Goal: Information Seeking & Learning: Check status

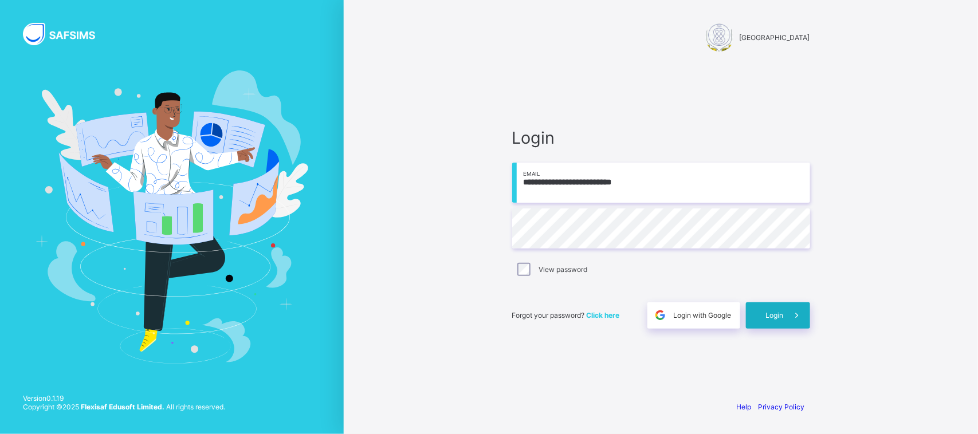
click at [785, 312] on span at bounding box center [797, 315] width 26 height 26
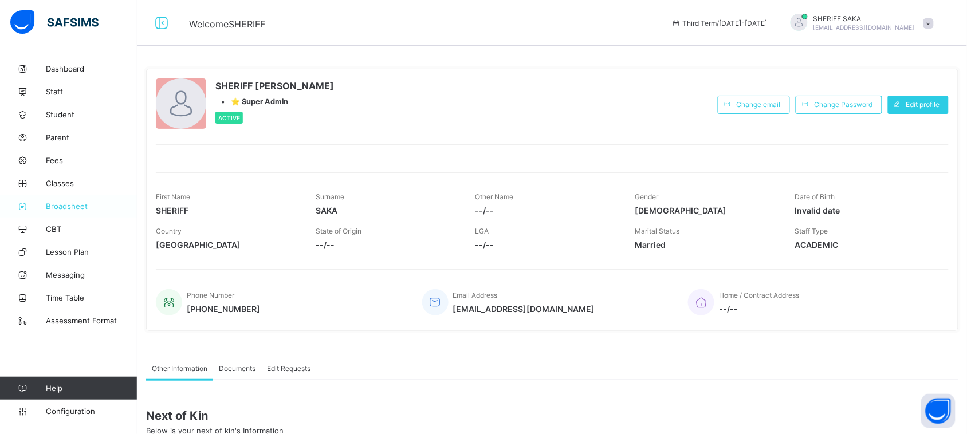
click at [79, 205] on span "Broadsheet" at bounding box center [92, 206] width 92 height 9
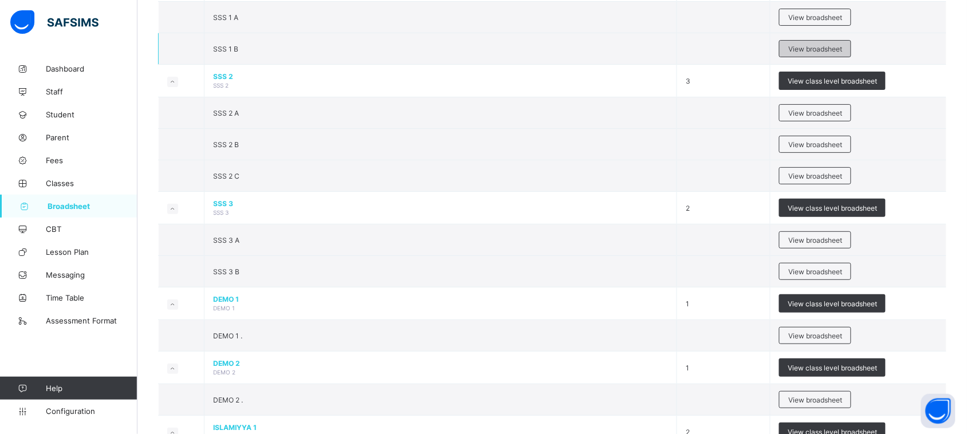
scroll to position [1289, 0]
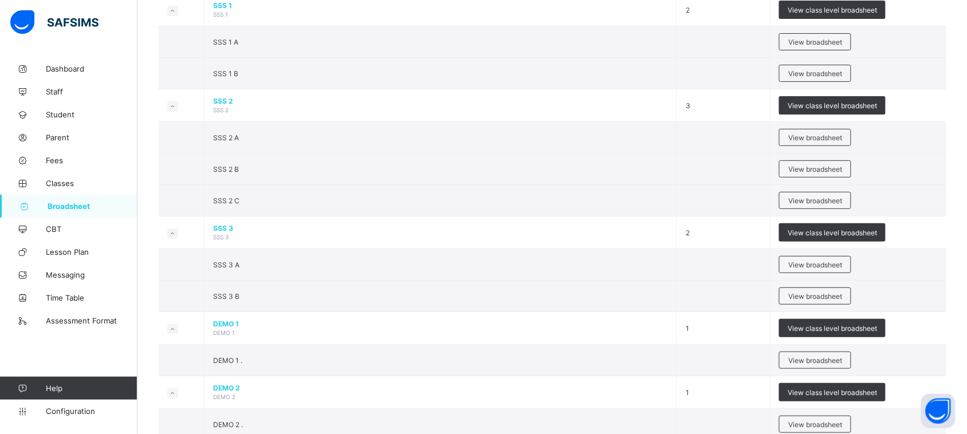
click at [822, 104] on div "View class level broadsheet" at bounding box center [832, 105] width 107 height 18
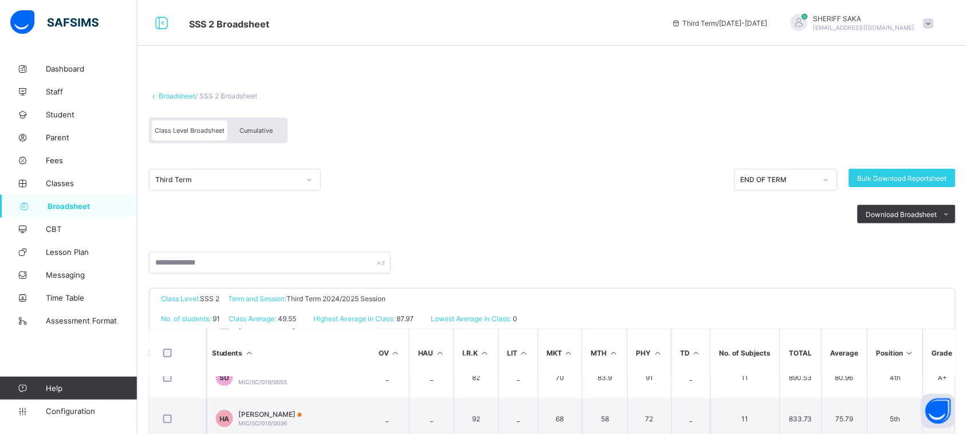
click at [248, 132] on span "Cumulative" at bounding box center [255, 131] width 33 height 8
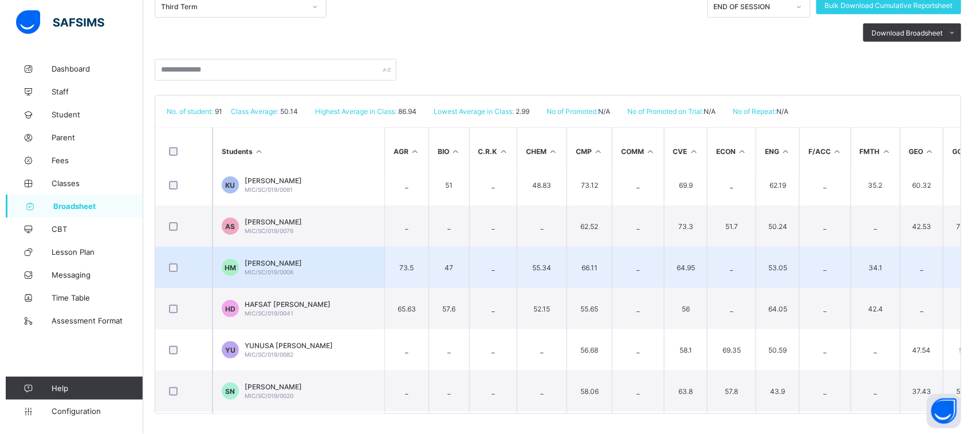
scroll to position [1361, 0]
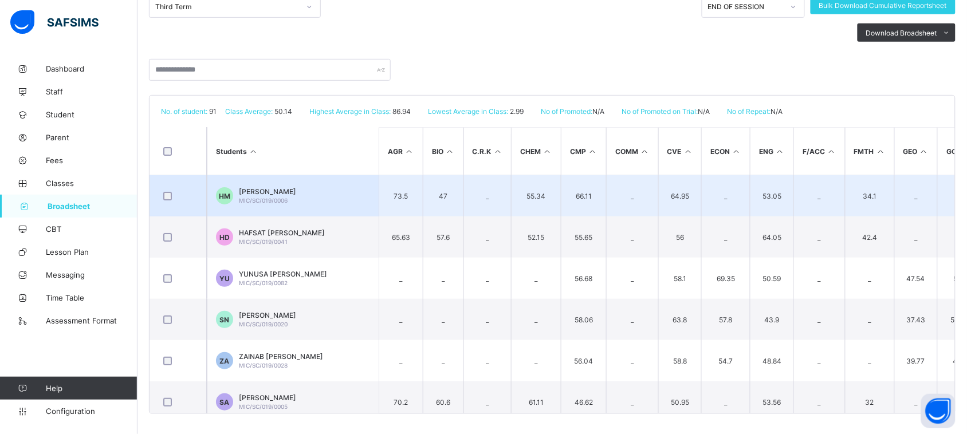
click at [296, 193] on span "[PERSON_NAME]" at bounding box center [267, 191] width 57 height 9
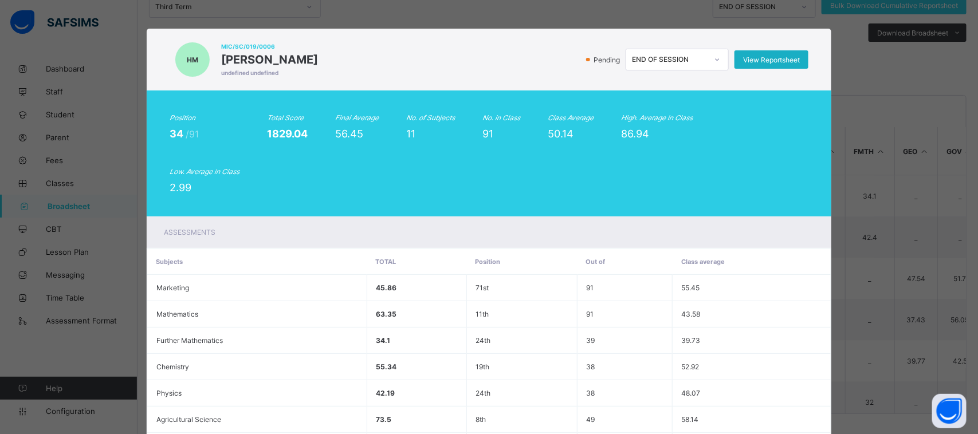
click at [753, 56] on span "View Reportsheet" at bounding box center [771, 60] width 57 height 9
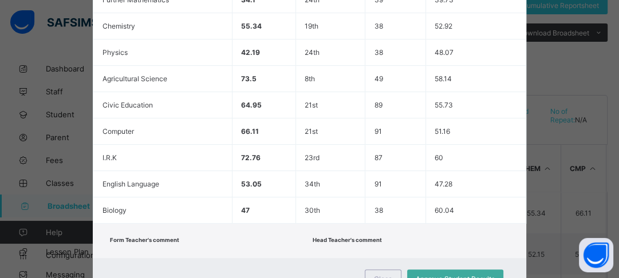
scroll to position [426, 0]
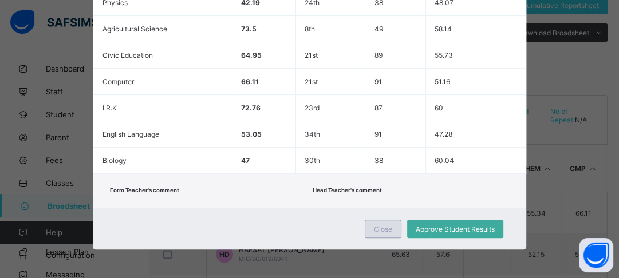
click at [374, 225] on span "Close" at bounding box center [383, 229] width 18 height 9
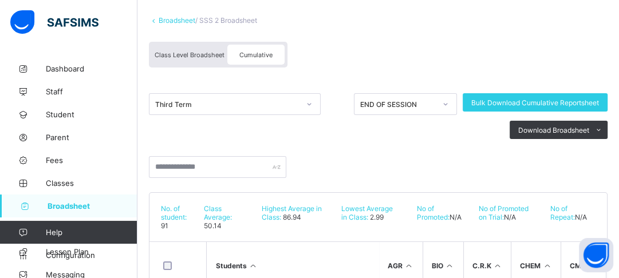
scroll to position [92, 0]
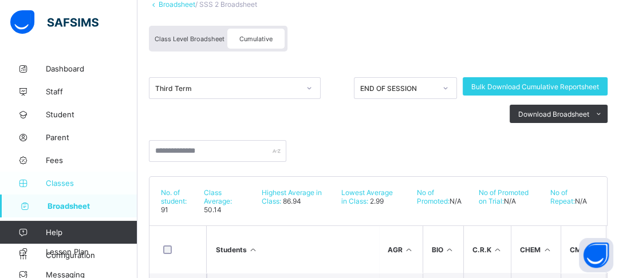
click at [55, 184] on span "Classes" at bounding box center [92, 183] width 92 height 9
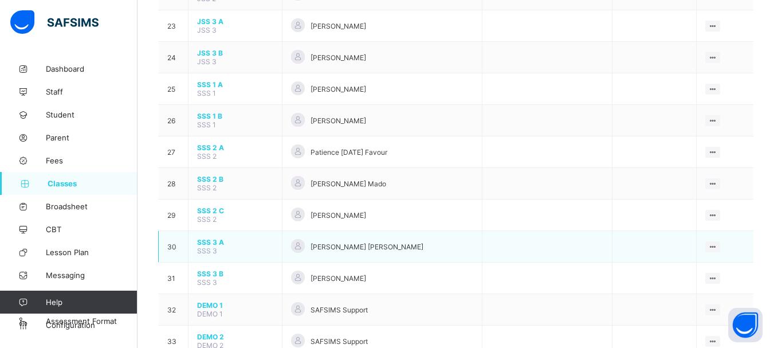
scroll to position [836, 0]
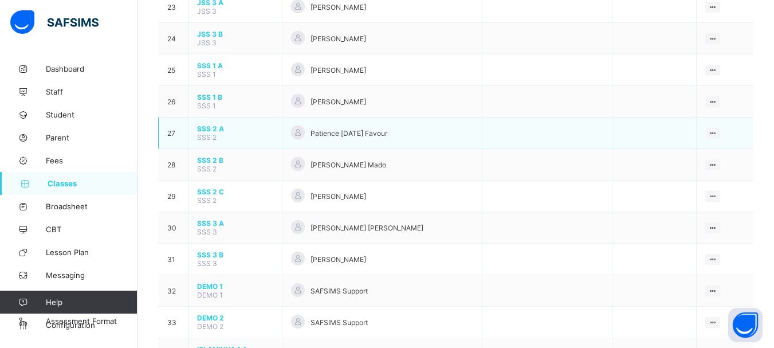
click at [218, 127] on span "SSS 2 A" at bounding box center [235, 128] width 76 height 9
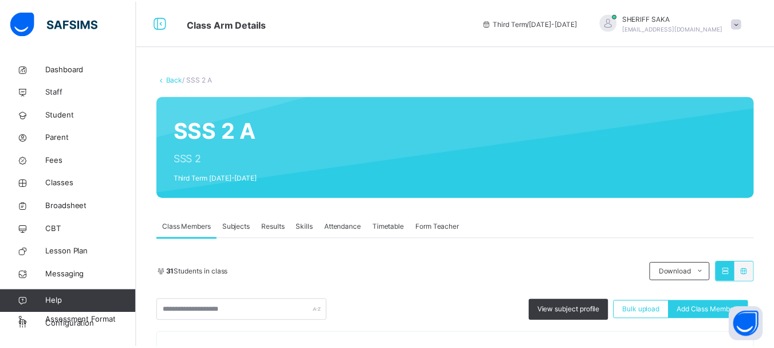
scroll to position [115, 0]
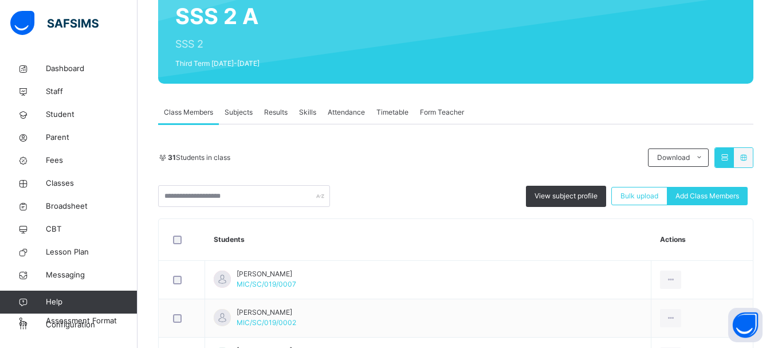
click at [238, 113] on span "Subjects" at bounding box center [239, 112] width 28 height 10
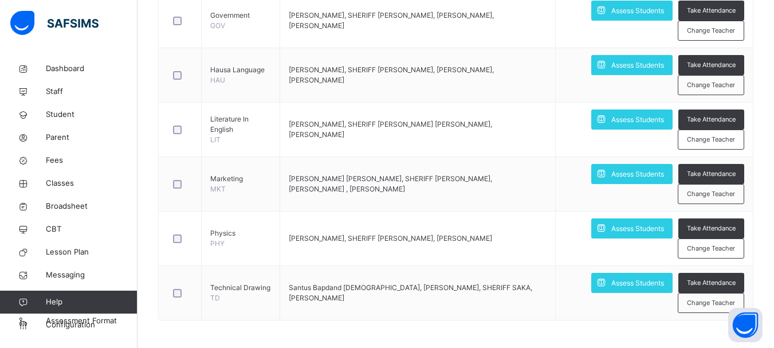
scroll to position [1098, 0]
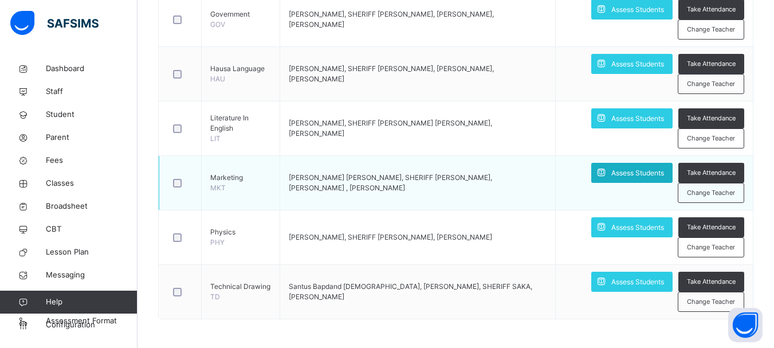
click at [625, 171] on span "Assess Students" at bounding box center [637, 173] width 53 height 10
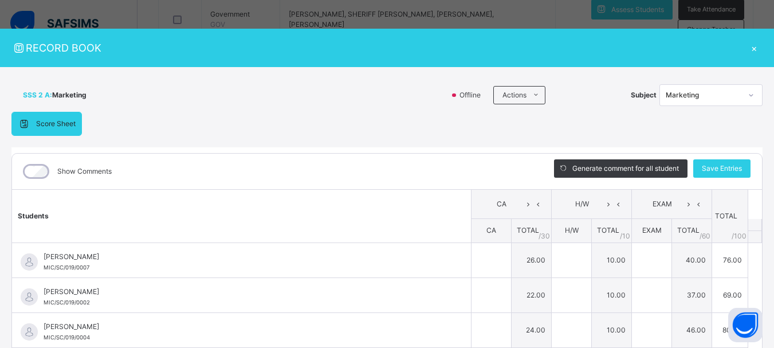
type input "**"
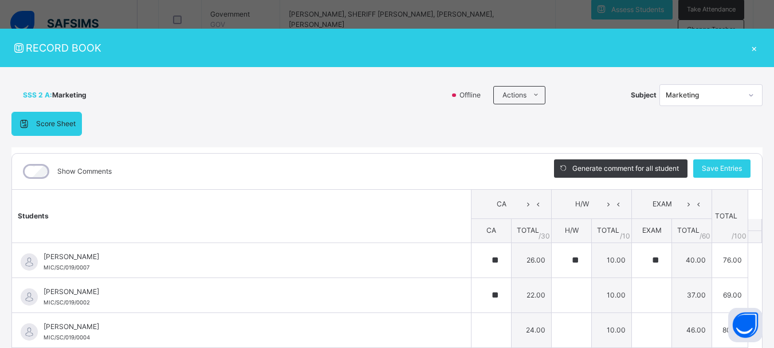
type input "**"
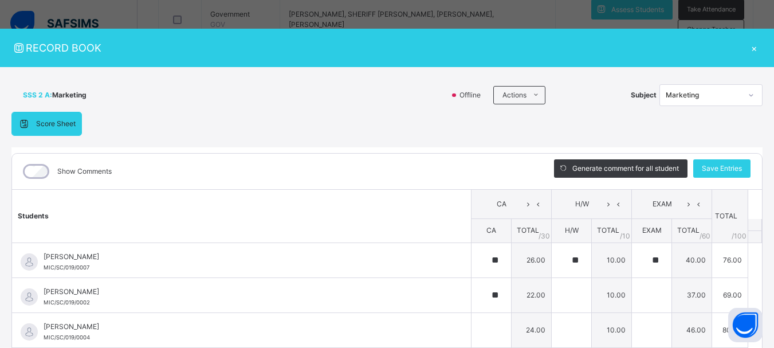
type input "**"
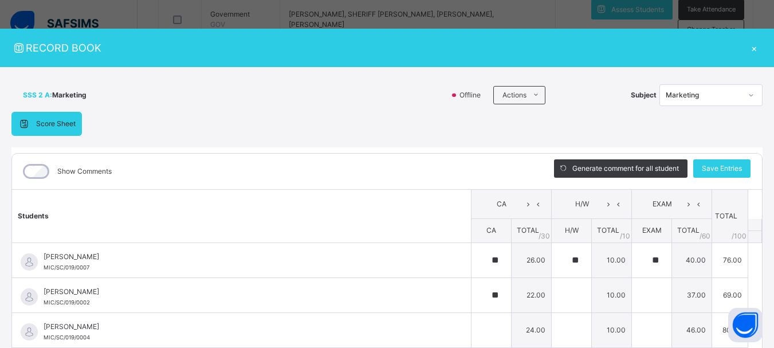
type input "**"
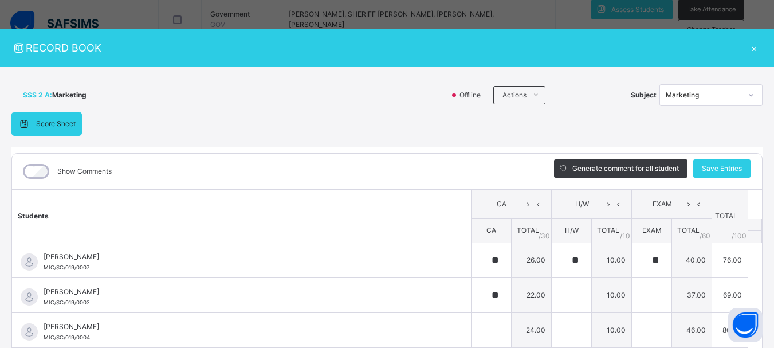
type input "**"
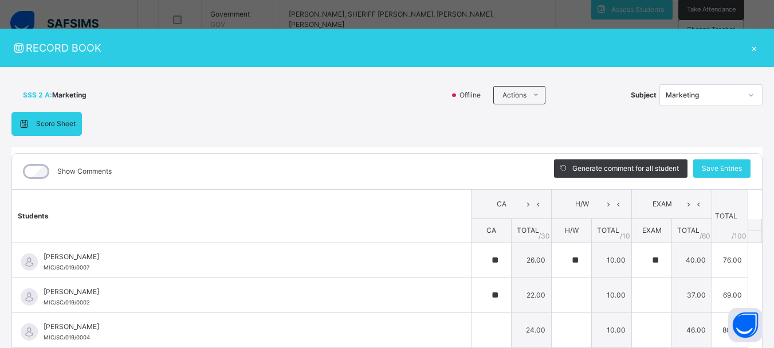
type input "**"
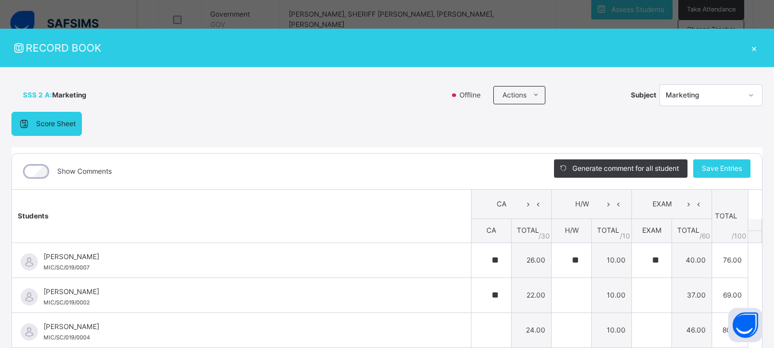
type input "**"
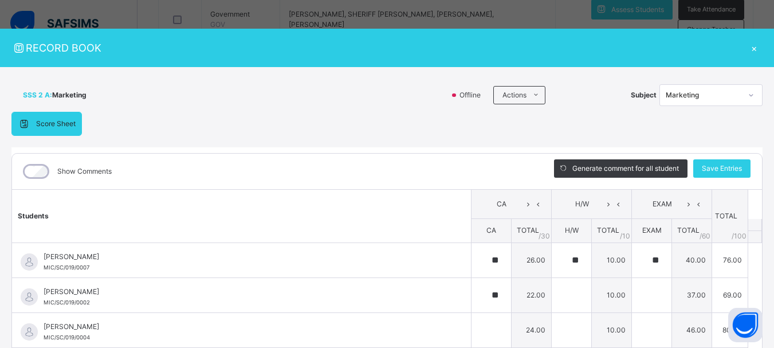
type input "**"
type input "*"
type input "**"
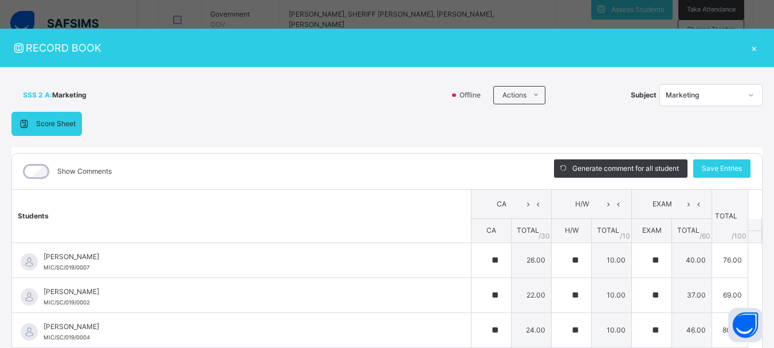
type input "**"
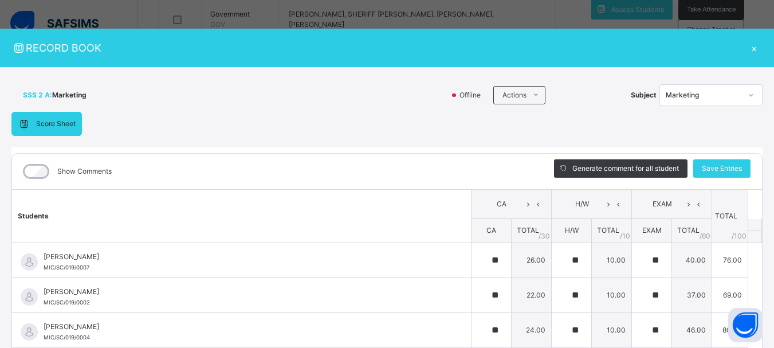
type input "**"
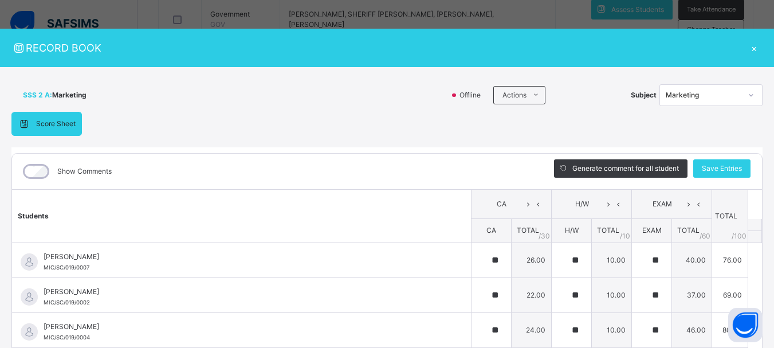
type input "*"
type input "**"
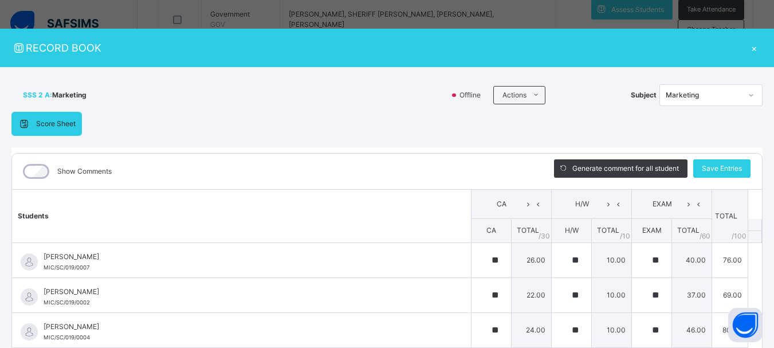
type input "**"
type input "*"
type input "**"
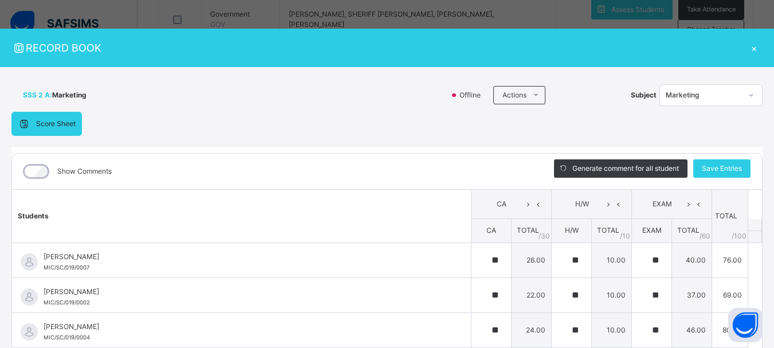
type input "**"
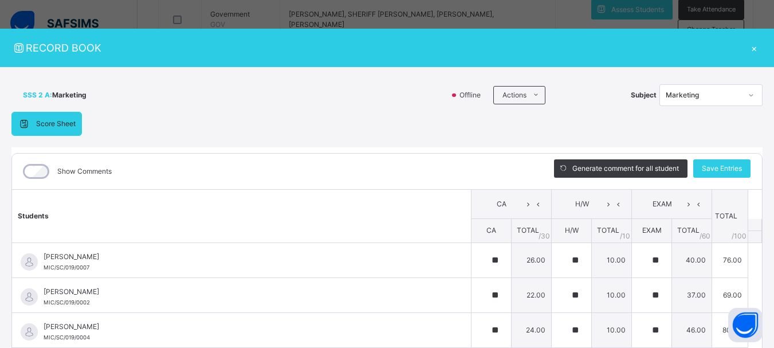
type input "**"
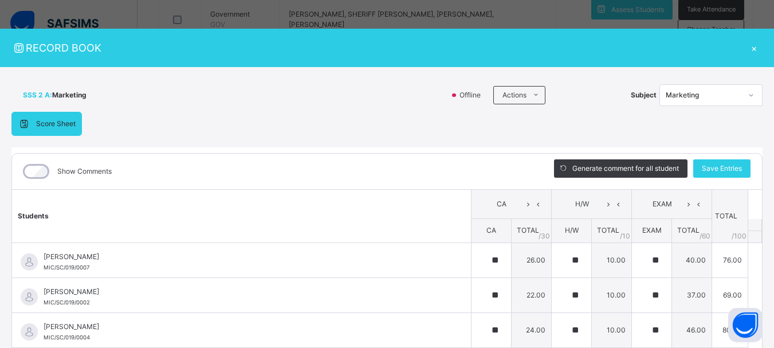
type input "**"
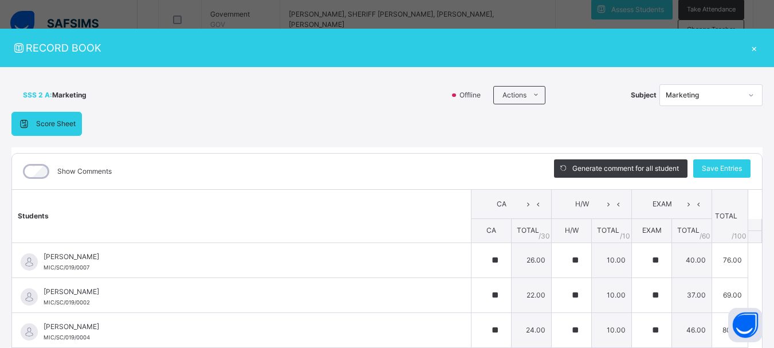
type input "**"
type input "*"
type input "**"
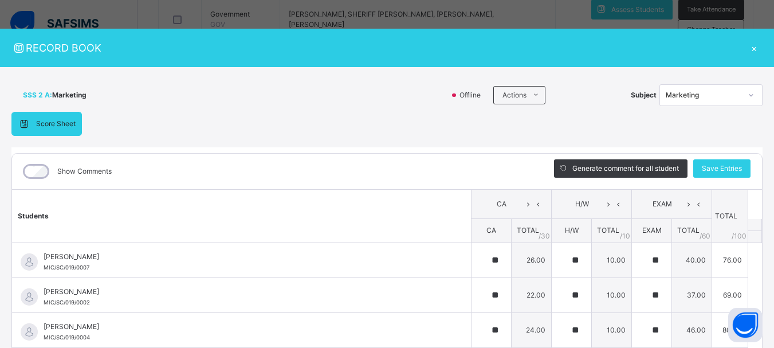
type input "**"
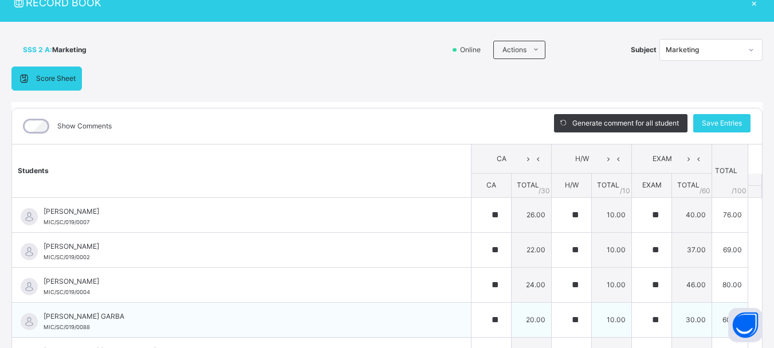
scroll to position [0, 0]
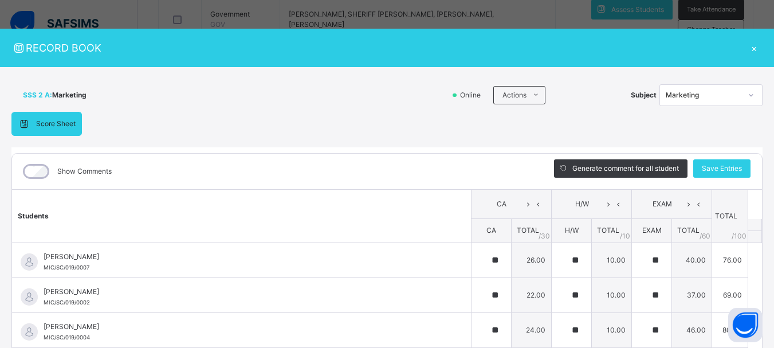
click at [748, 50] on div "×" at bounding box center [753, 47] width 17 height 15
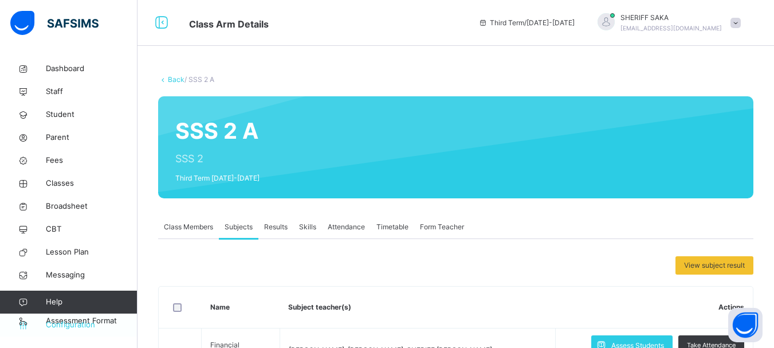
click at [87, 326] on span "Configuration" at bounding box center [91, 324] width 91 height 11
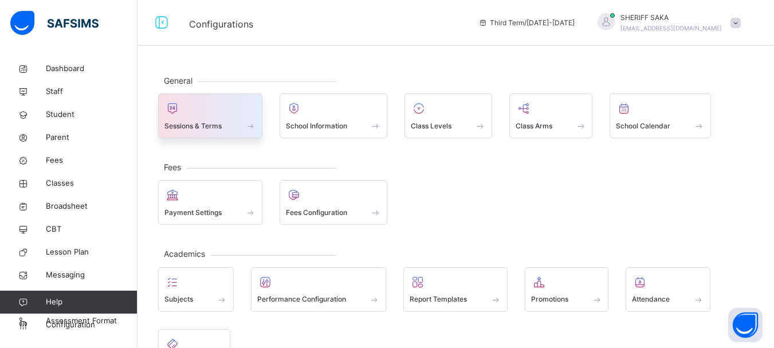
click at [207, 113] on div at bounding box center [210, 108] width 92 height 17
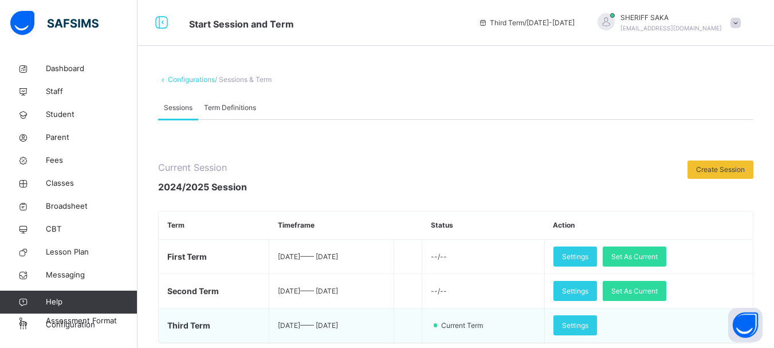
scroll to position [172, 0]
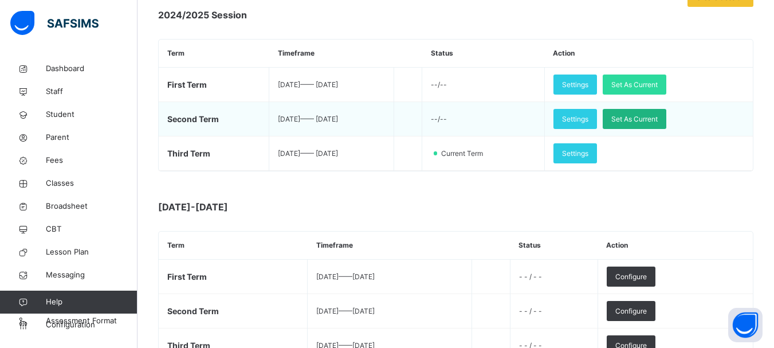
click at [658, 120] on span "Set As Current" at bounding box center [634, 119] width 46 height 10
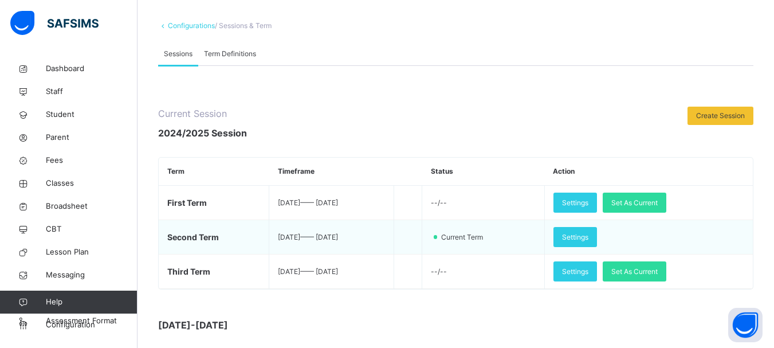
scroll to position [0, 0]
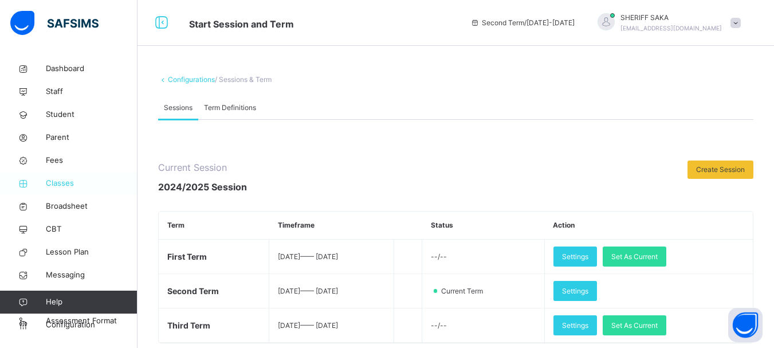
click at [55, 184] on span "Classes" at bounding box center [92, 183] width 92 height 11
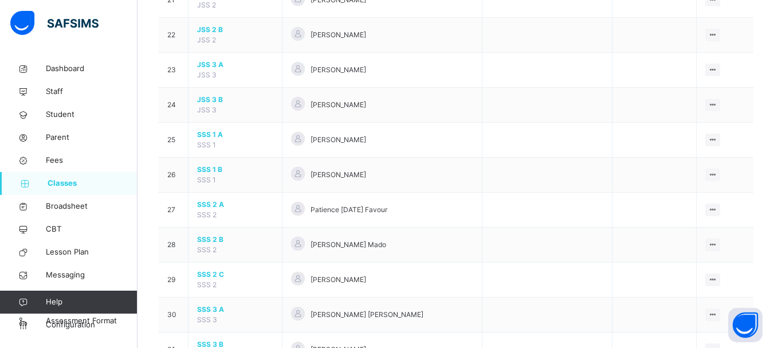
scroll to position [859, 0]
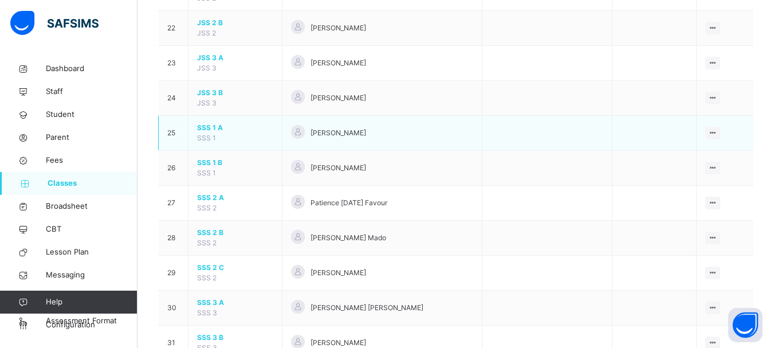
click at [220, 128] on span "SSS 1 A" at bounding box center [235, 128] width 76 height 10
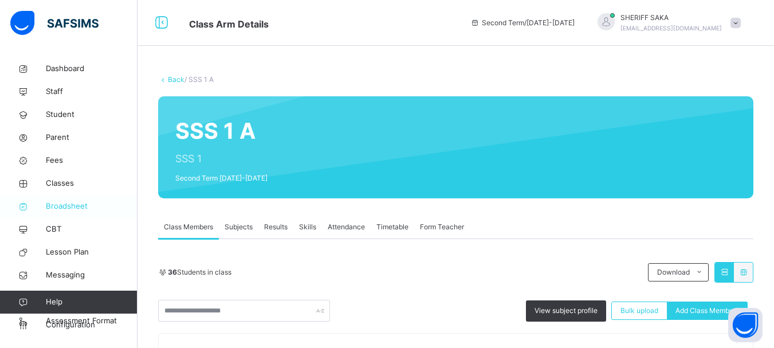
click at [84, 212] on link "Broadsheet" at bounding box center [68, 206] width 137 height 23
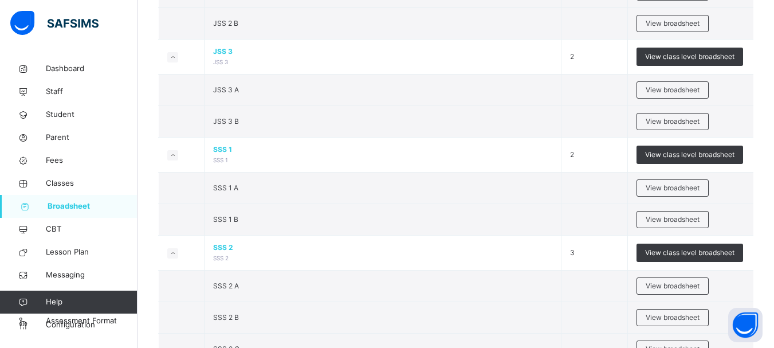
scroll to position [1173, 0]
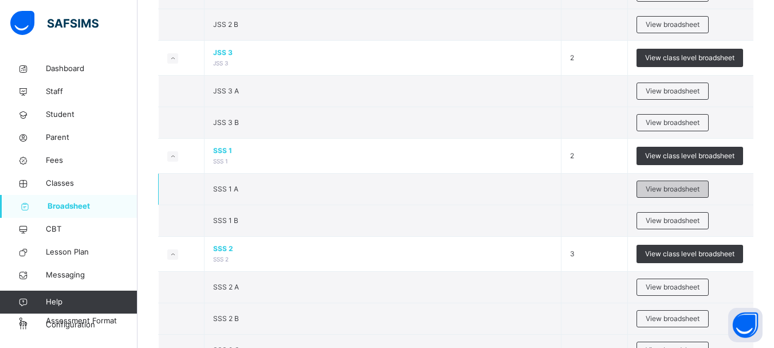
click at [659, 186] on span "View broadsheet" at bounding box center [673, 189] width 54 height 10
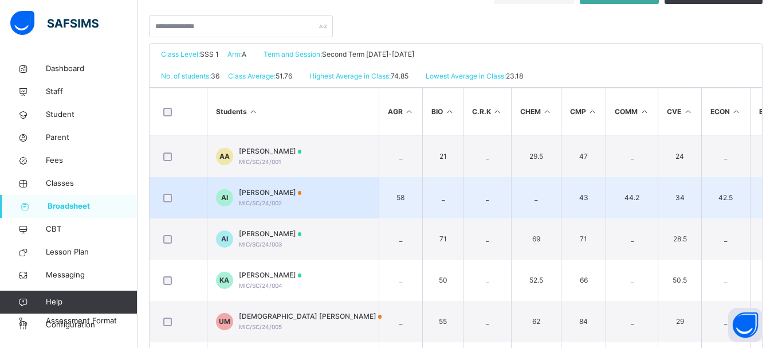
click at [481, 186] on td "_" at bounding box center [487, 197] width 48 height 41
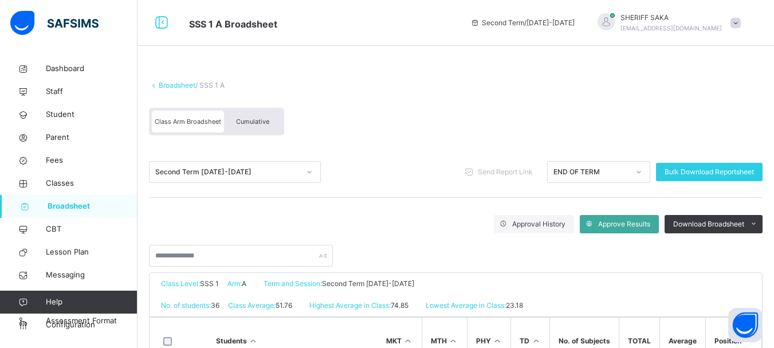
click at [175, 82] on link "Broadsheet" at bounding box center [177, 85] width 37 height 9
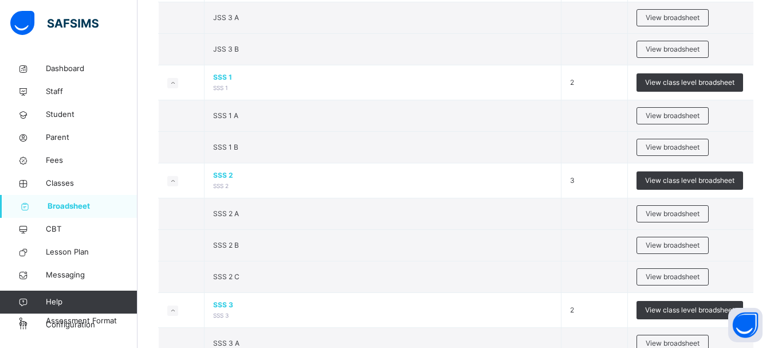
scroll to position [1318, 0]
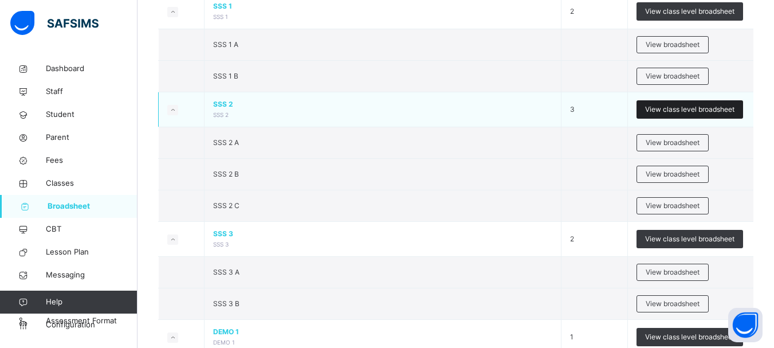
click at [694, 111] on span "View class level broadsheet" at bounding box center [689, 109] width 89 height 10
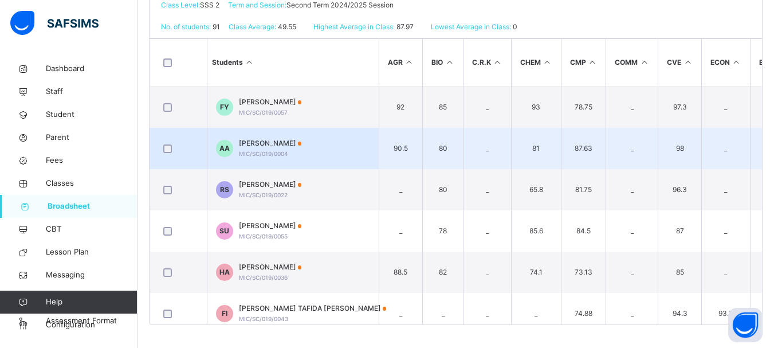
scroll to position [298, 0]
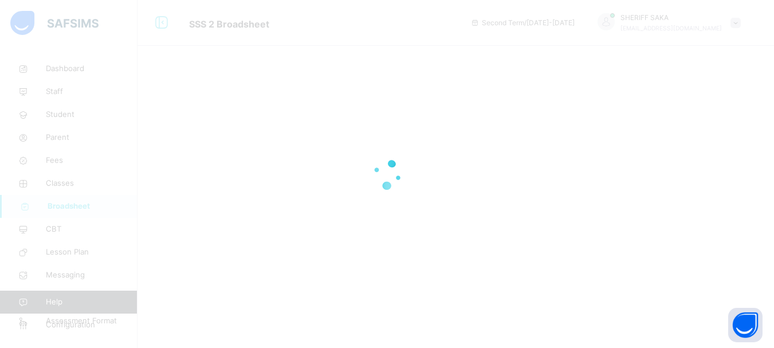
click at [644, 107] on div at bounding box center [387, 174] width 774 height 348
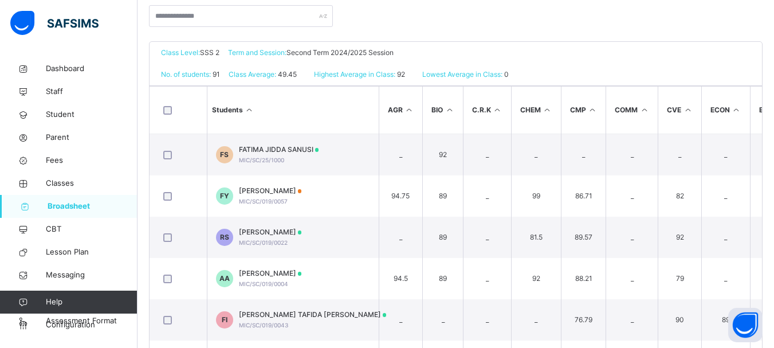
scroll to position [286, 0]
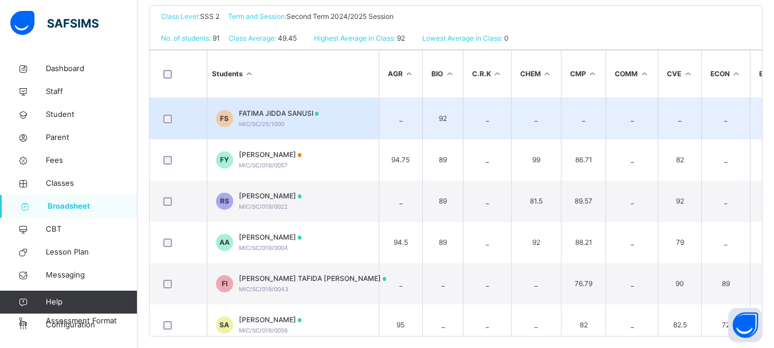
click at [519, 135] on td "_" at bounding box center [536, 119] width 50 height 42
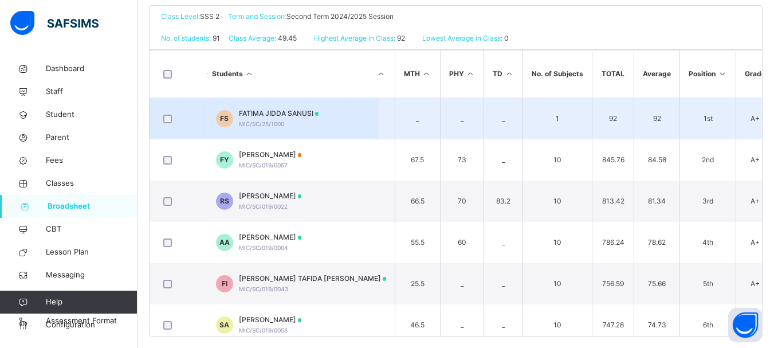
scroll to position [0, 765]
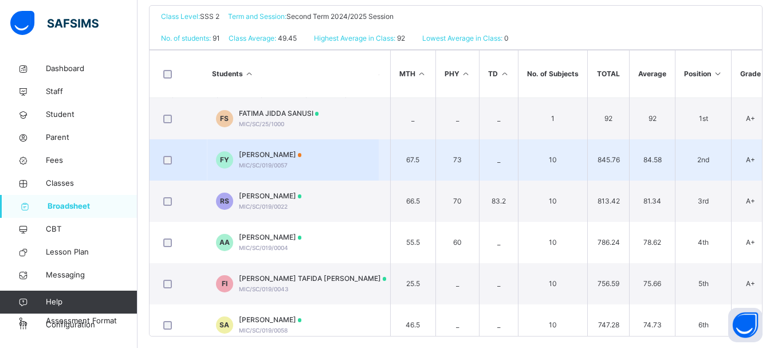
click at [514, 153] on td "_" at bounding box center [498, 159] width 39 height 41
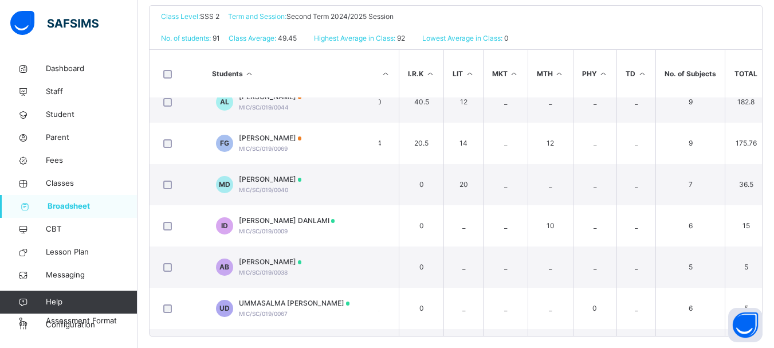
scroll to position [3520, 627]
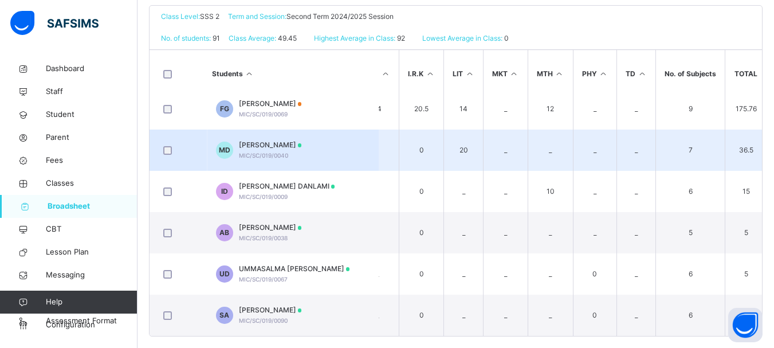
click at [512, 129] on td "_" at bounding box center [506, 149] width 45 height 41
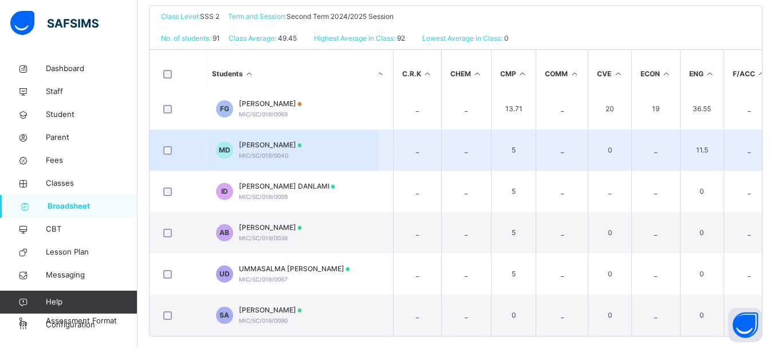
scroll to position [3520, 0]
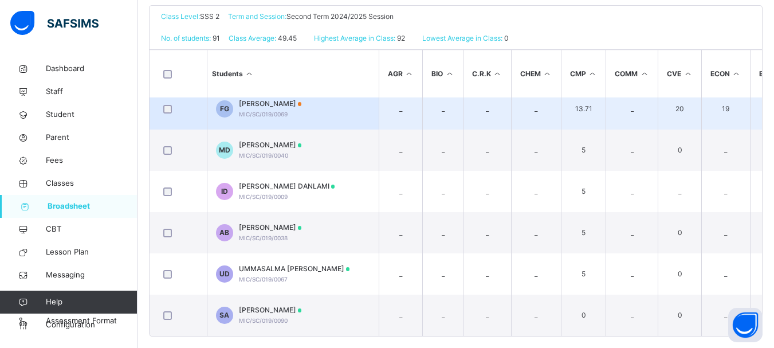
click at [494, 123] on td "_" at bounding box center [487, 108] width 48 height 41
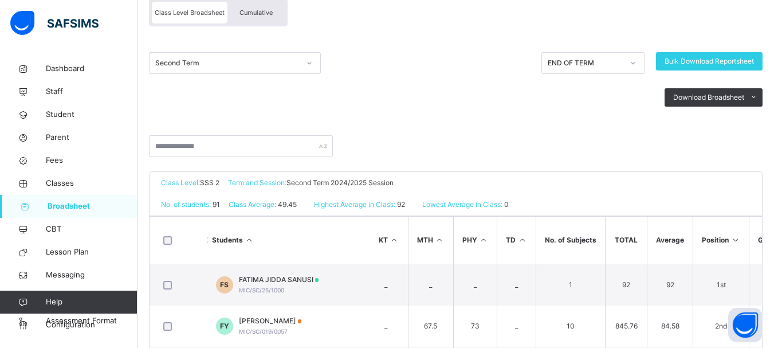
scroll to position [57, 0]
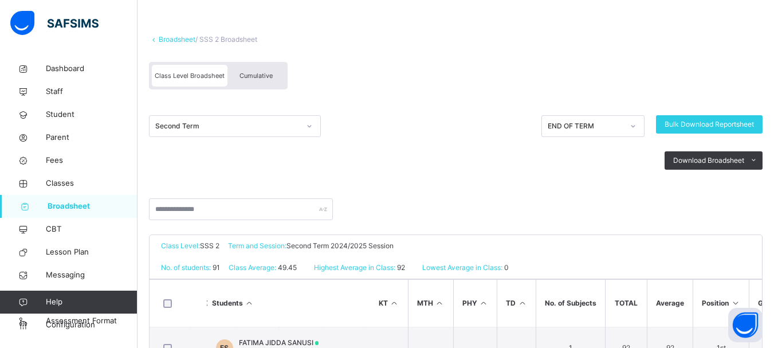
click at [273, 77] on div "Cumulative" at bounding box center [255, 76] width 57 height 22
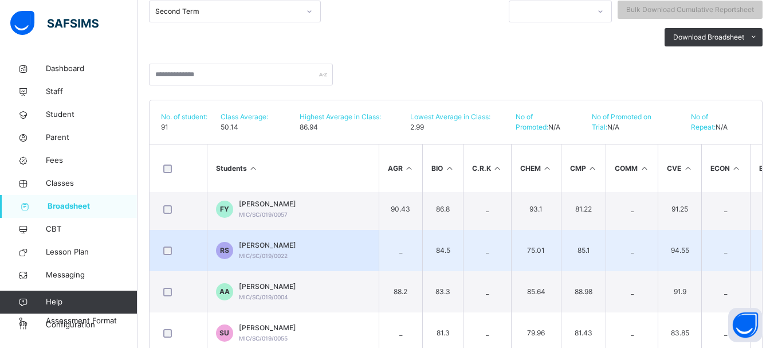
scroll to position [0, 0]
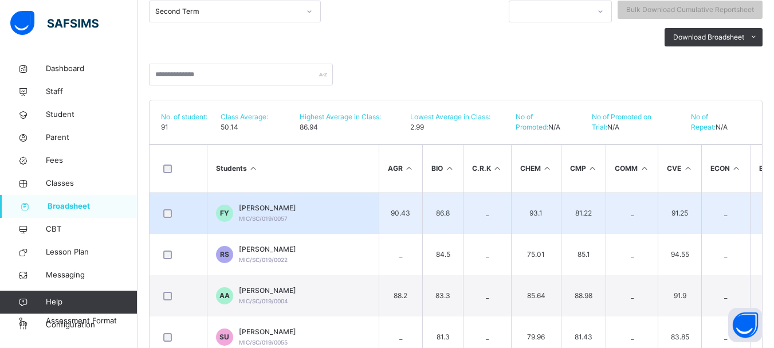
click at [592, 222] on td "81.22" at bounding box center [583, 213] width 45 height 42
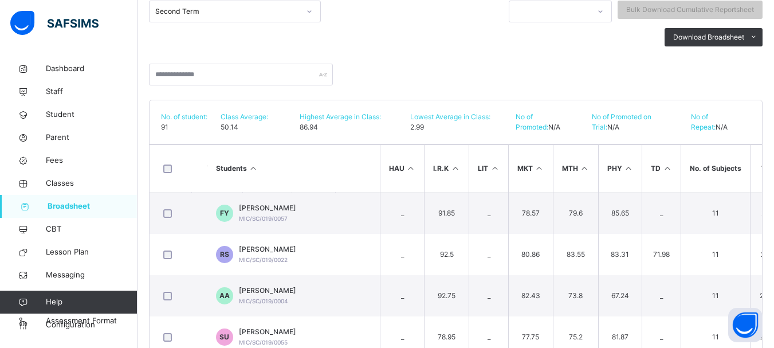
scroll to position [106, 0]
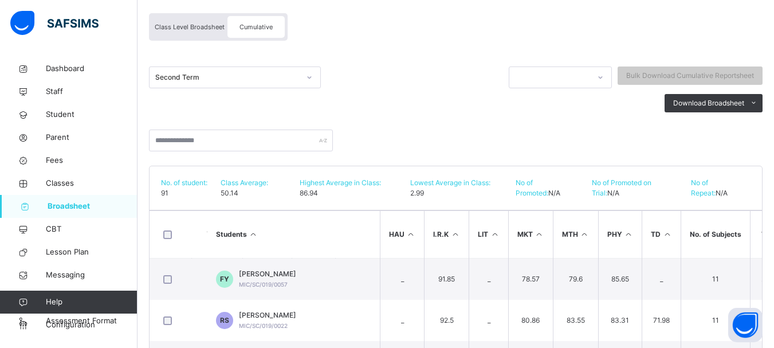
click at [187, 23] on span "Class Level Broadsheet" at bounding box center [190, 27] width 70 height 8
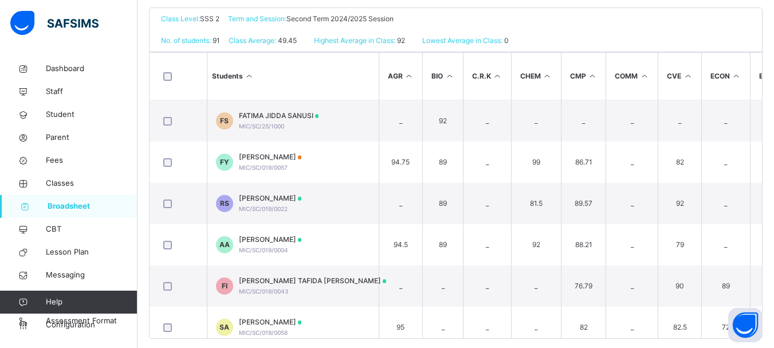
scroll to position [286, 0]
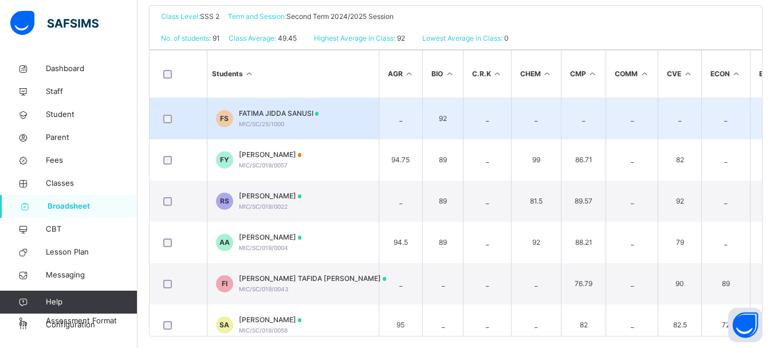
click at [623, 129] on td "_" at bounding box center [632, 119] width 52 height 42
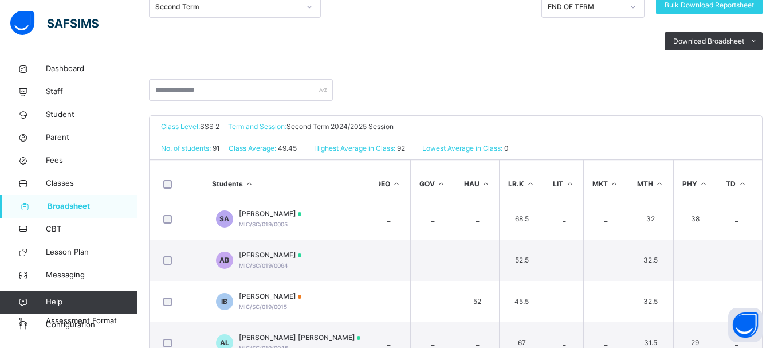
scroll to position [0, 0]
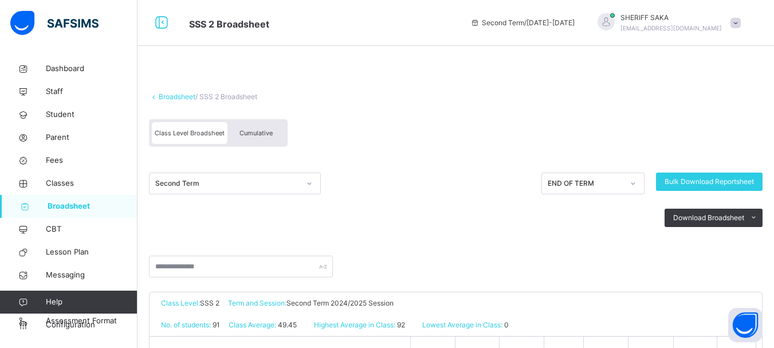
click at [175, 99] on link "Broadsheet" at bounding box center [177, 96] width 37 height 9
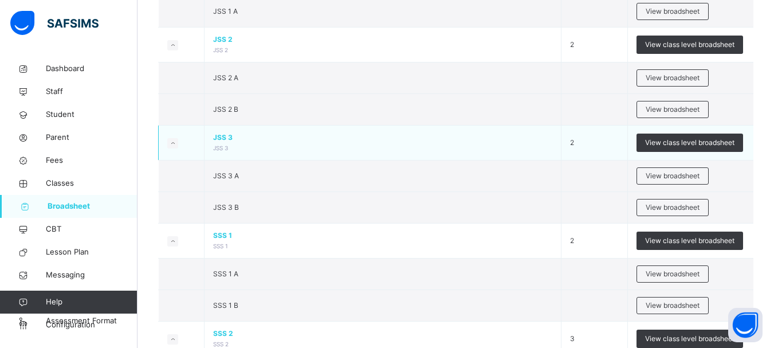
scroll to position [1146, 0]
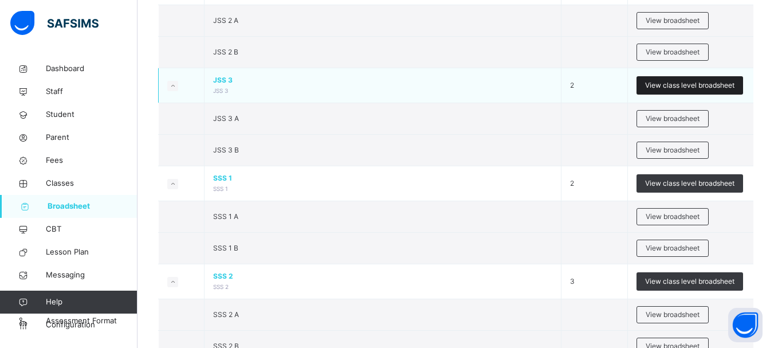
click at [658, 83] on span "View class level broadsheet" at bounding box center [689, 85] width 89 height 10
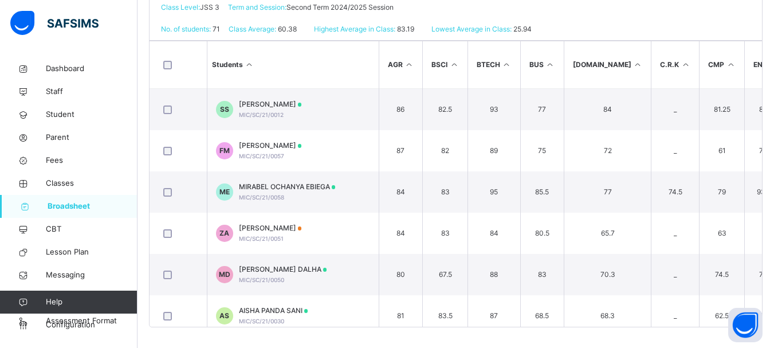
scroll to position [298, 0]
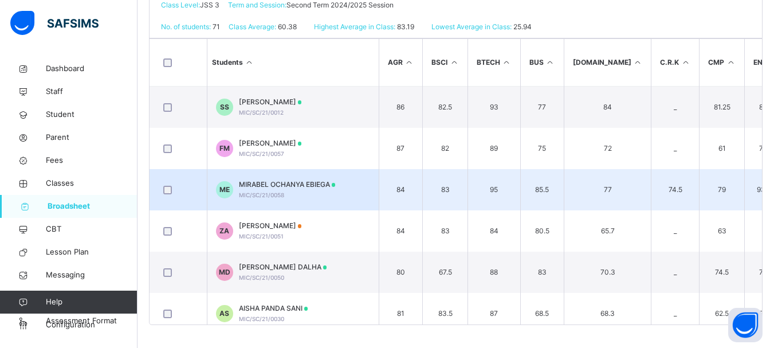
click at [532, 188] on td "85.5" at bounding box center [542, 189] width 44 height 41
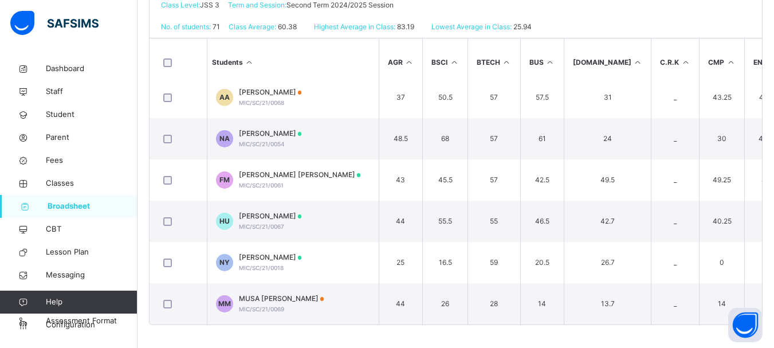
scroll to position [2695, 0]
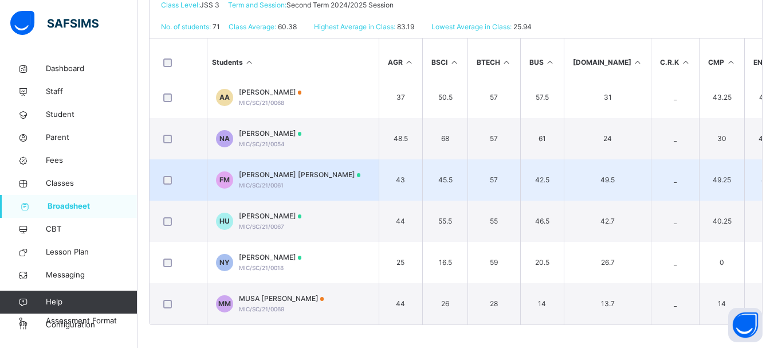
click at [565, 173] on td "49.5" at bounding box center [608, 179] width 88 height 41
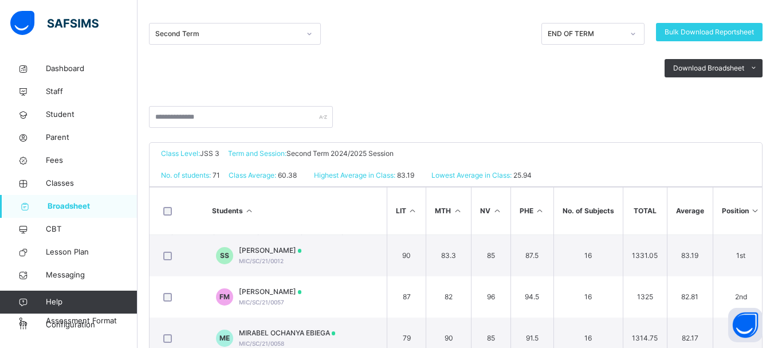
scroll to position [11, 0]
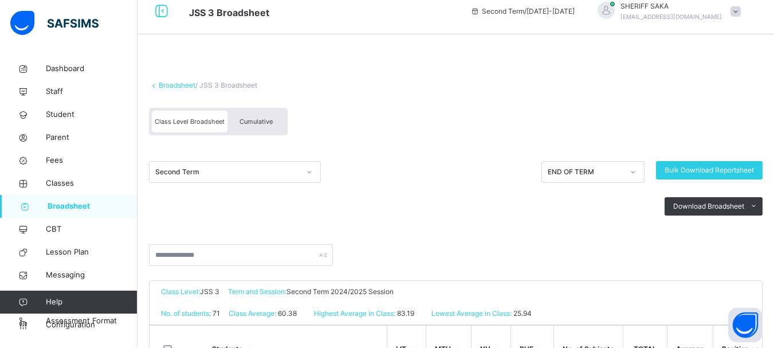
click at [264, 125] on span "Cumulative" at bounding box center [255, 121] width 33 height 8
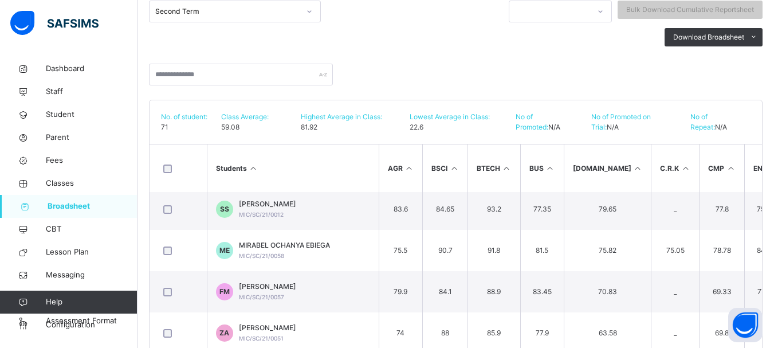
scroll to position [0, 0]
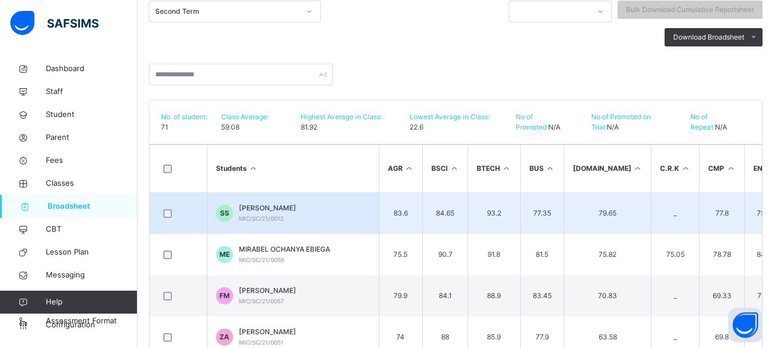
click at [491, 205] on td "93.2" at bounding box center [494, 213] width 53 height 42
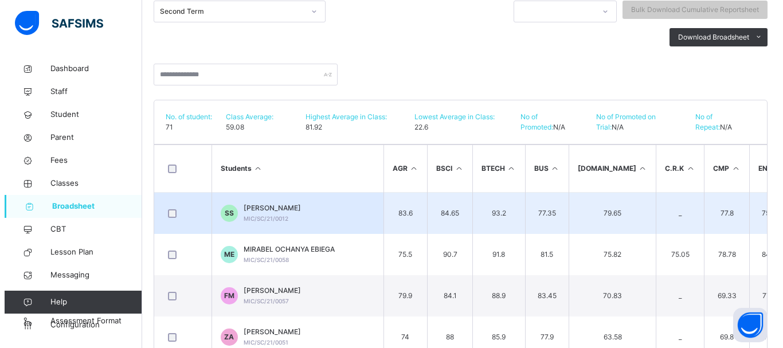
scroll to position [0, 23]
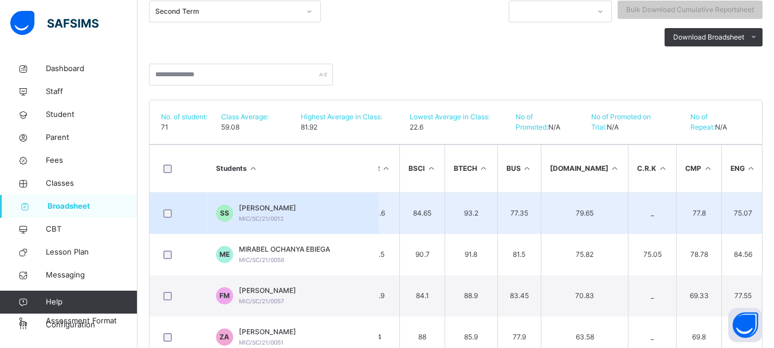
click at [296, 209] on span "[PERSON_NAME]" at bounding box center [267, 208] width 57 height 10
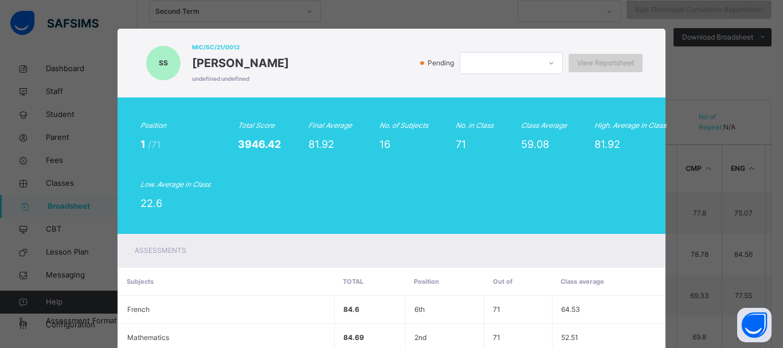
click at [604, 66] on span "View Reportsheet" at bounding box center [605, 63] width 57 height 10
click at [548, 64] on icon at bounding box center [551, 62] width 7 height 11
click at [408, 65] on div "Pending 0 results available. Use Up and Down to choose options, press Enter to …" at bounding box center [468, 63] width 348 height 22
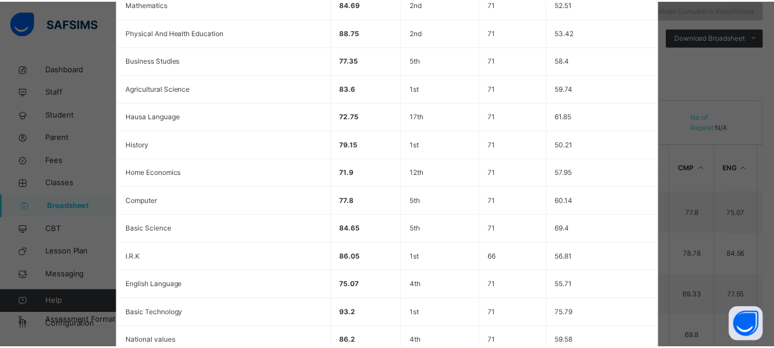
scroll to position [503, 0]
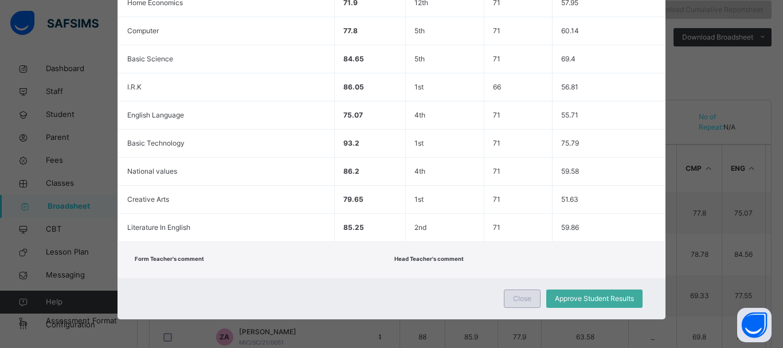
click at [513, 297] on span "Close" at bounding box center [522, 298] width 18 height 10
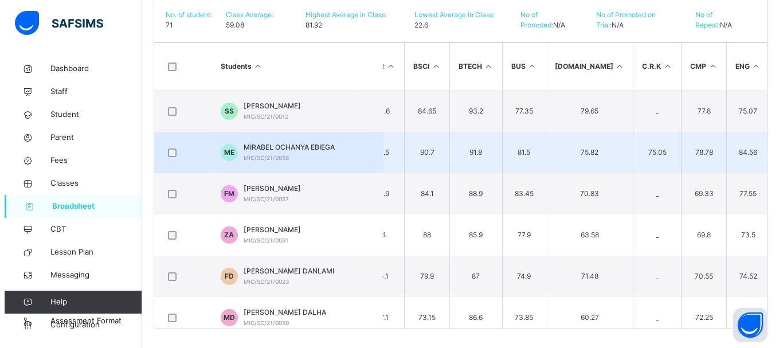
scroll to position [278, 0]
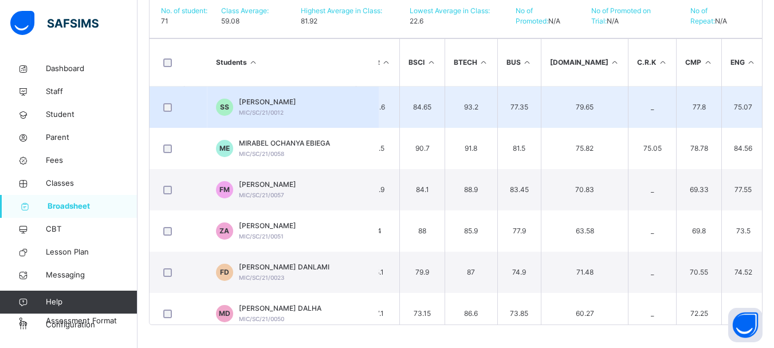
click at [331, 106] on td "SS [PERSON_NAME] MIC/SC/21/0012" at bounding box center [293, 108] width 172 height 42
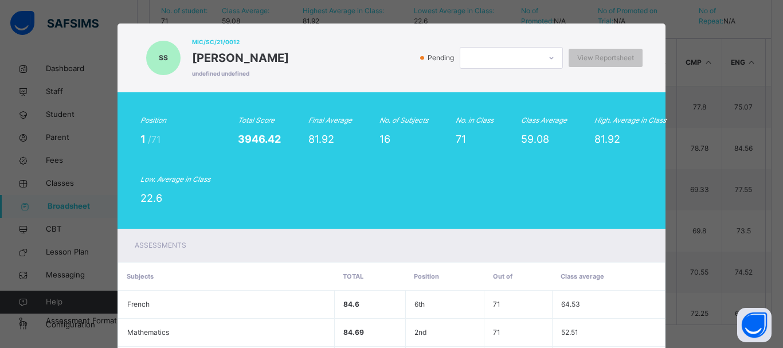
scroll to position [0, 0]
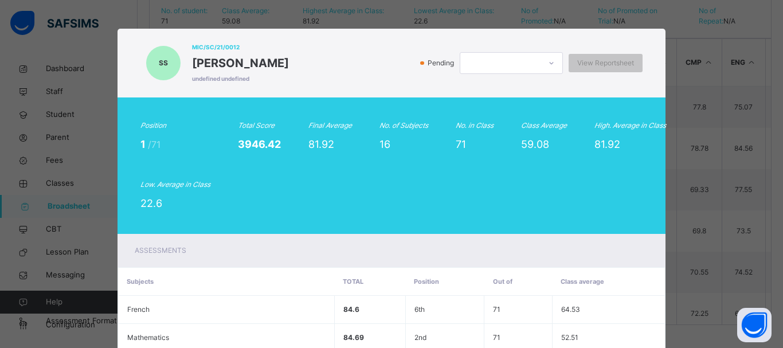
click at [548, 66] on icon at bounding box center [551, 62] width 7 height 11
click at [376, 66] on div "Pending View Reportsheet" at bounding box center [468, 63] width 348 height 22
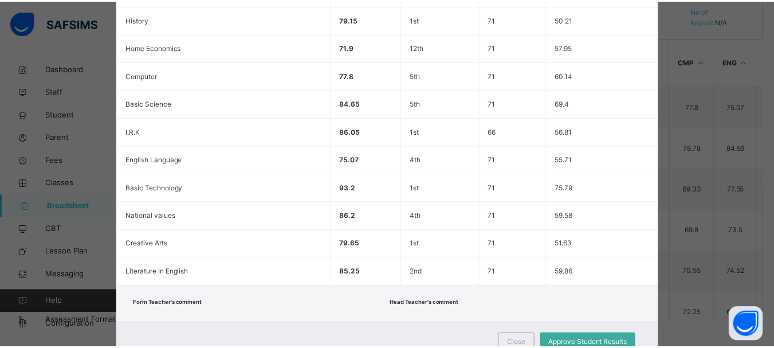
scroll to position [503, 0]
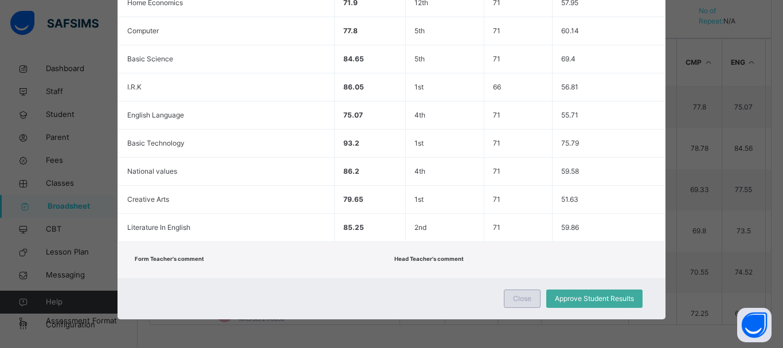
click at [515, 298] on span "Close" at bounding box center [522, 298] width 18 height 10
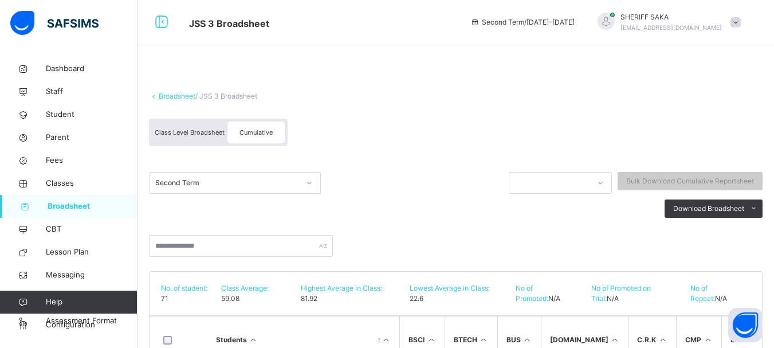
scroll to position [0, 0]
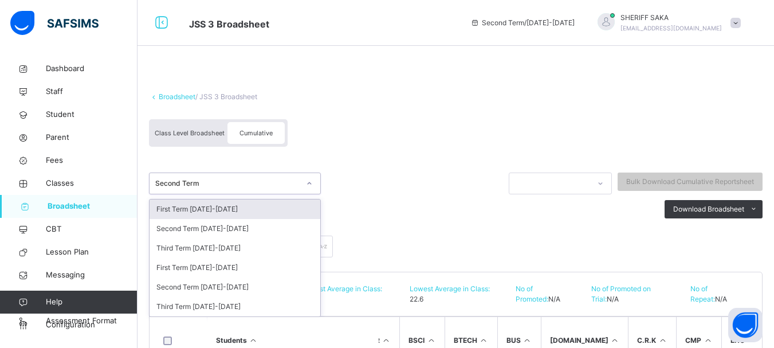
click at [231, 178] on div "Second Term" at bounding box center [224, 184] width 149 height 18
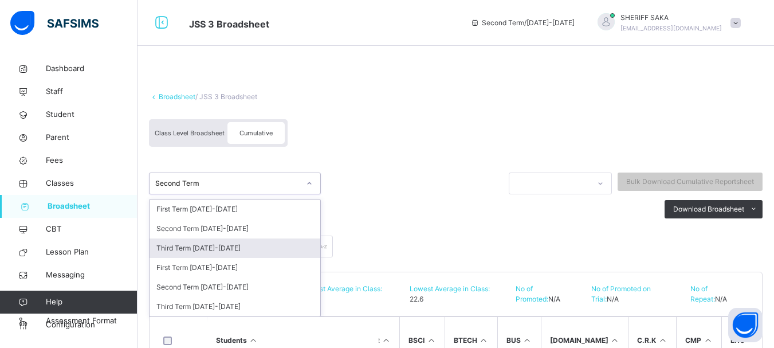
click at [230, 247] on div "Third Term [DATE]-[DATE]" at bounding box center [235, 247] width 171 height 19
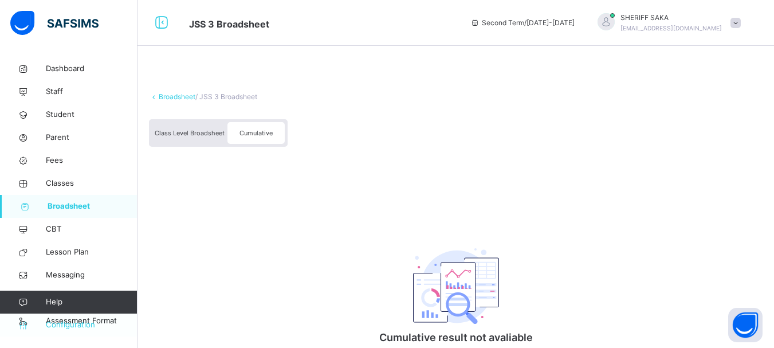
click at [72, 325] on span "Configuration" at bounding box center [91, 324] width 91 height 11
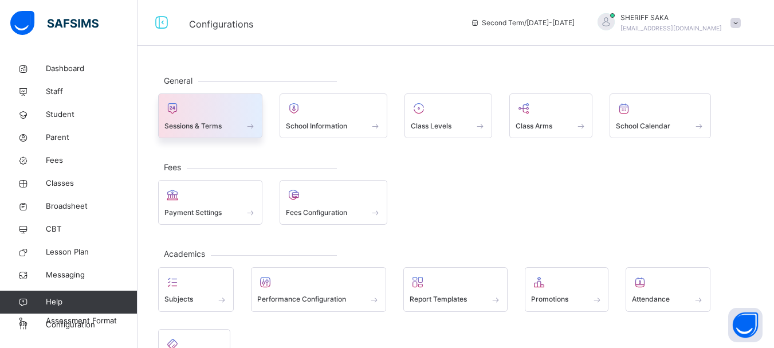
click at [223, 119] on span at bounding box center [210, 118] width 92 height 3
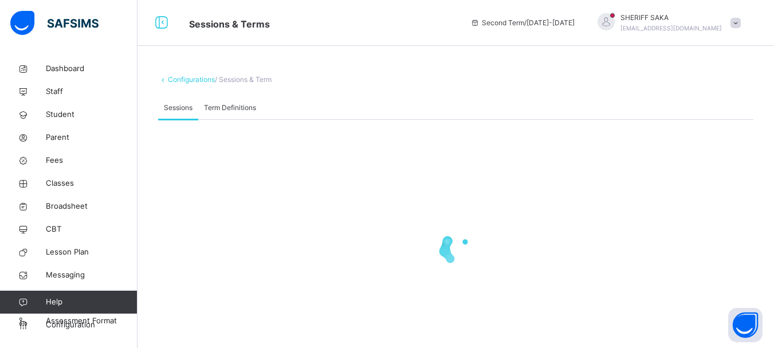
click at [223, 122] on div "**********" at bounding box center [455, 239] width 595 height 238
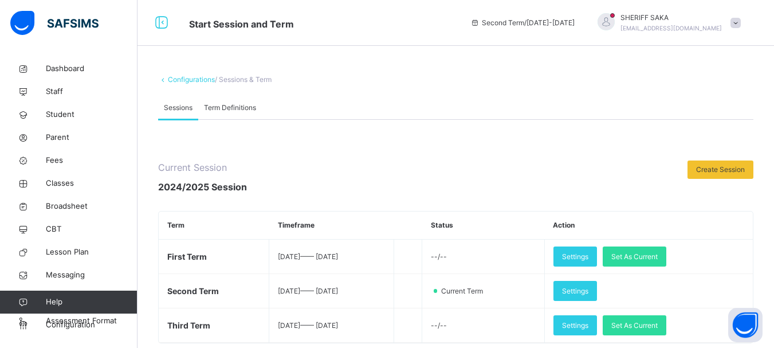
scroll to position [69, 0]
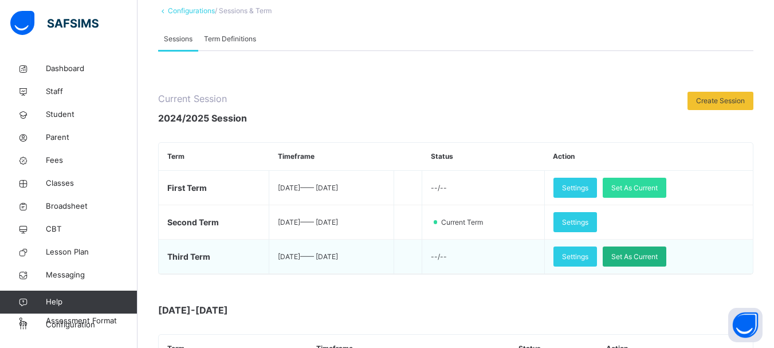
click at [651, 251] on span "Set As Current" at bounding box center [634, 256] width 46 height 10
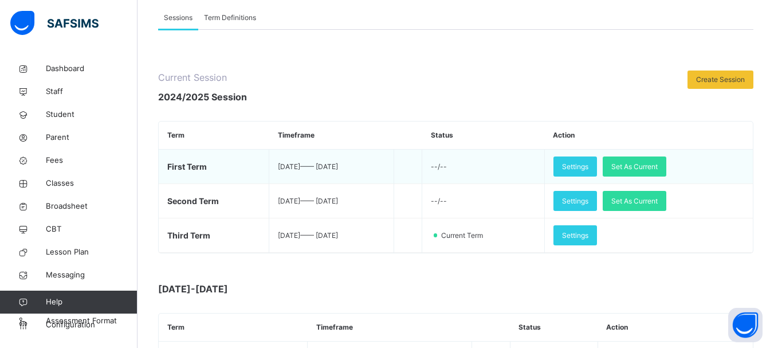
scroll to position [115, 0]
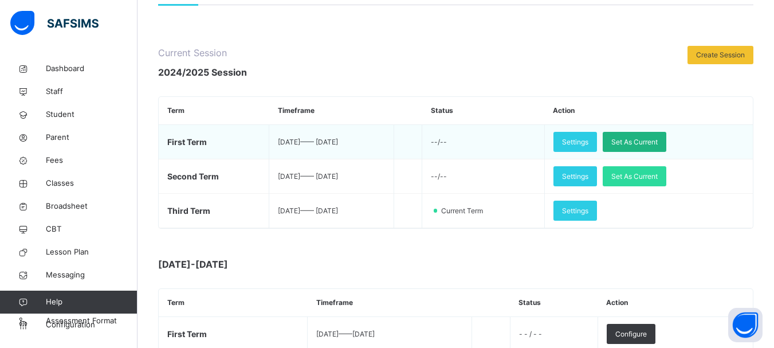
click at [657, 137] on span "Set As Current" at bounding box center [634, 142] width 46 height 10
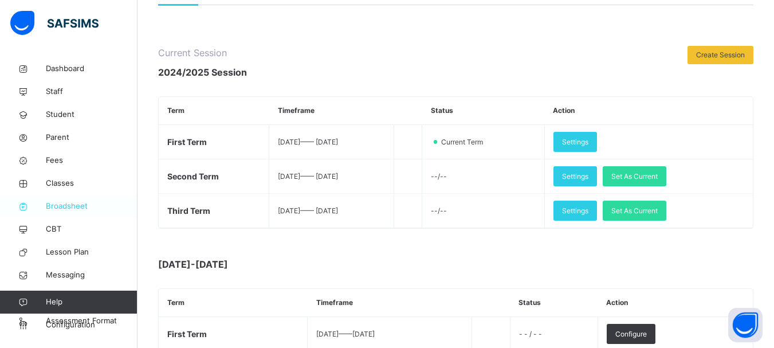
click at [65, 206] on span "Broadsheet" at bounding box center [92, 206] width 92 height 11
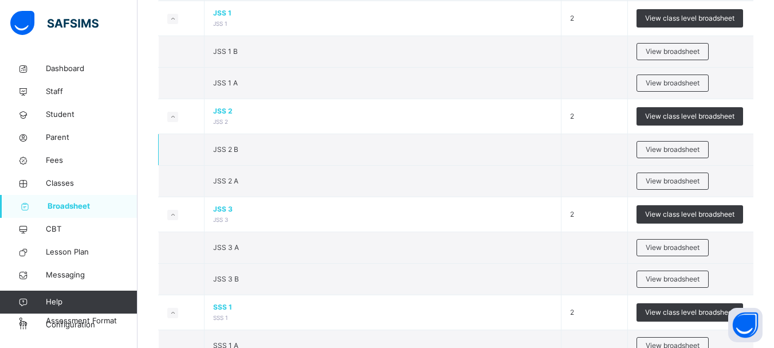
scroll to position [1088, 0]
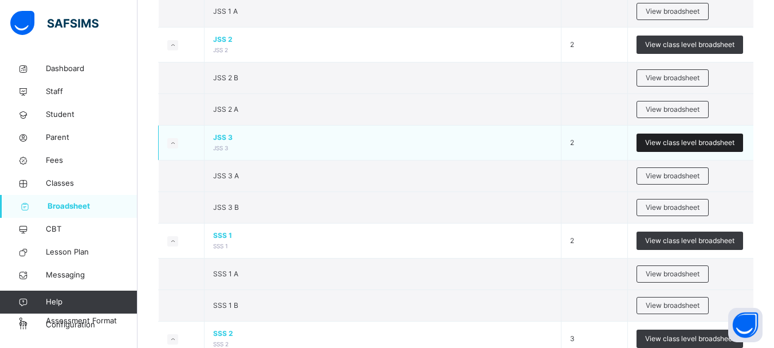
click at [673, 141] on span "View class level broadsheet" at bounding box center [689, 142] width 89 height 10
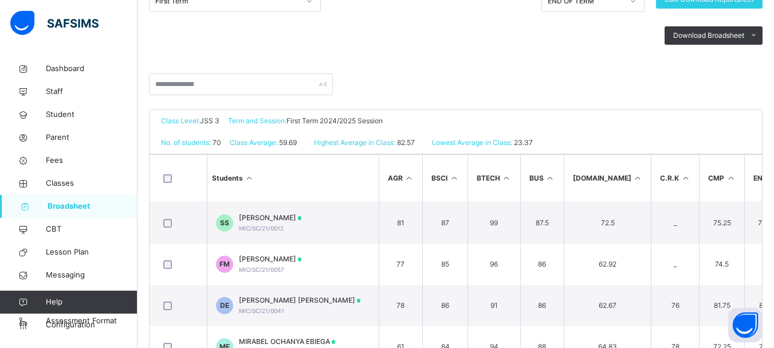
scroll to position [286, 0]
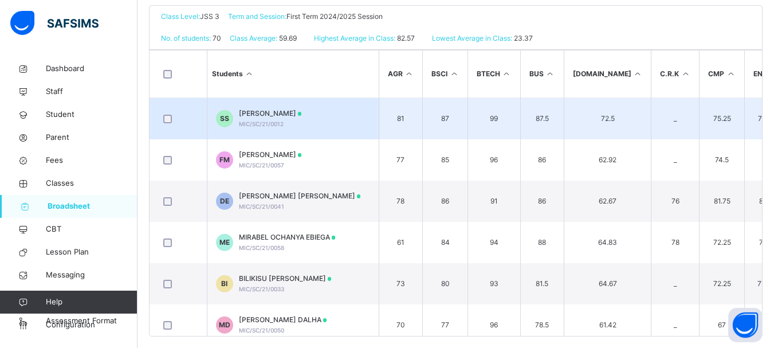
click at [501, 123] on td "99" at bounding box center [494, 119] width 53 height 42
click at [302, 116] on span "[PERSON_NAME]" at bounding box center [270, 113] width 63 height 10
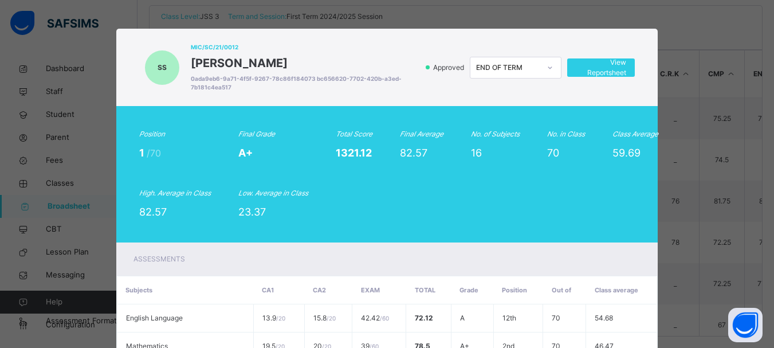
click at [552, 69] on icon at bounding box center [550, 67] width 7 height 11
click at [87, 37] on div "SS MIC/SC/21/0012 SUFYAN IMAM [PERSON_NAME] 0ada9eb6-9a71-4f5f-9267-78c86f18407…" at bounding box center [387, 174] width 774 height 348
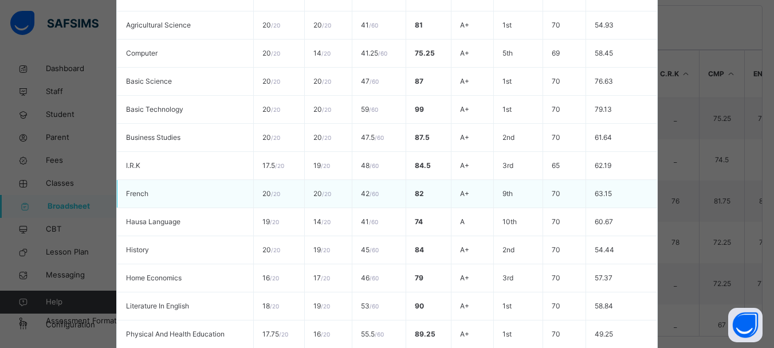
scroll to position [521, 0]
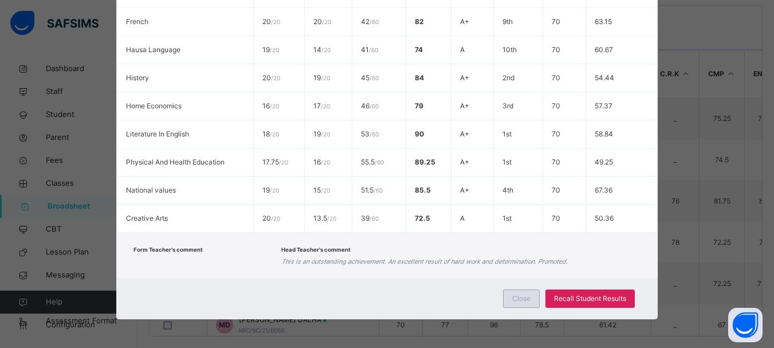
click at [525, 300] on span "Close" at bounding box center [521, 298] width 18 height 10
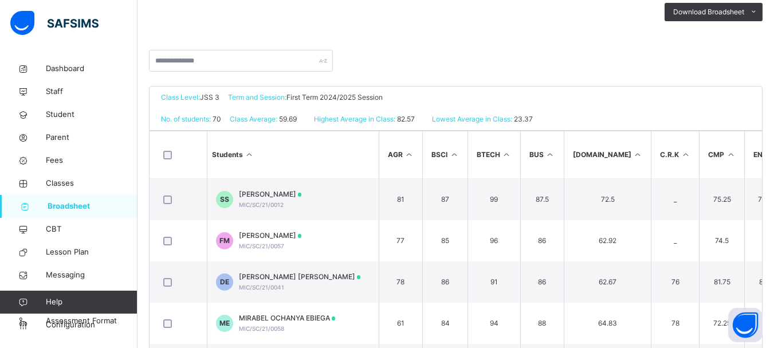
scroll to position [115, 0]
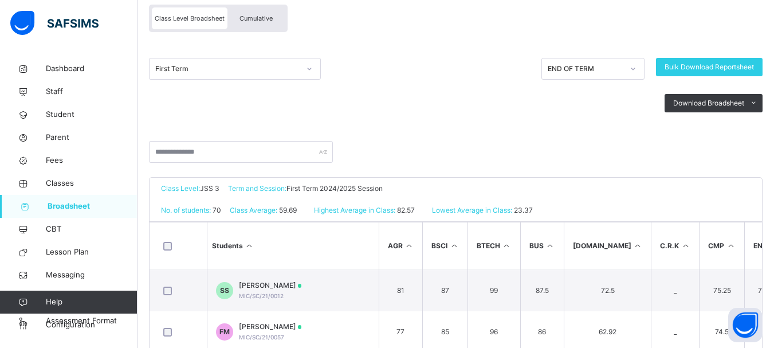
click at [308, 69] on icon at bounding box center [309, 68] width 7 height 11
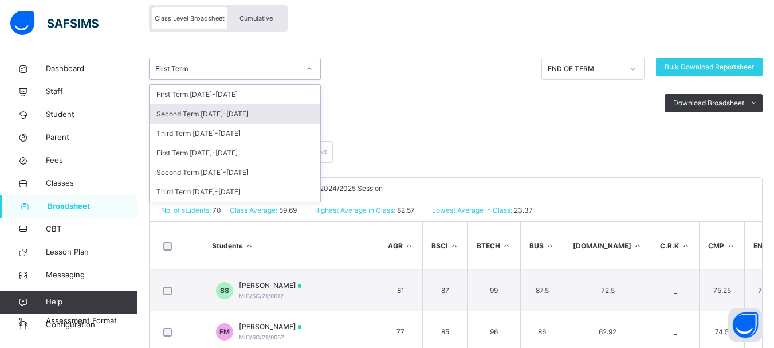
click at [270, 119] on div "Second Term [DATE]-[DATE]" at bounding box center [235, 113] width 171 height 19
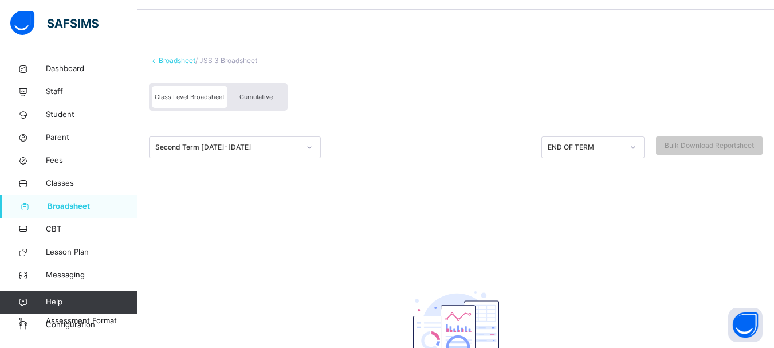
scroll to position [34, 0]
click at [308, 151] on icon at bounding box center [309, 149] width 7 height 11
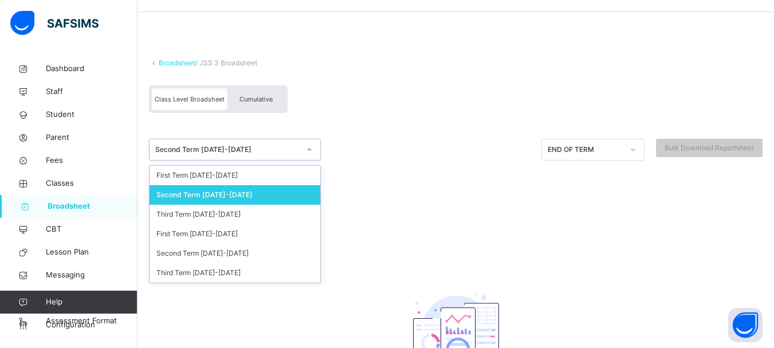
click at [284, 191] on div "Second Term [DATE]-[DATE]" at bounding box center [235, 194] width 171 height 19
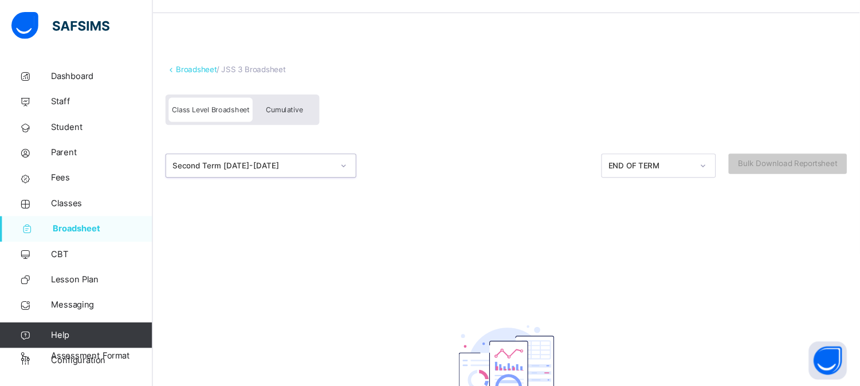
scroll to position [33, 0]
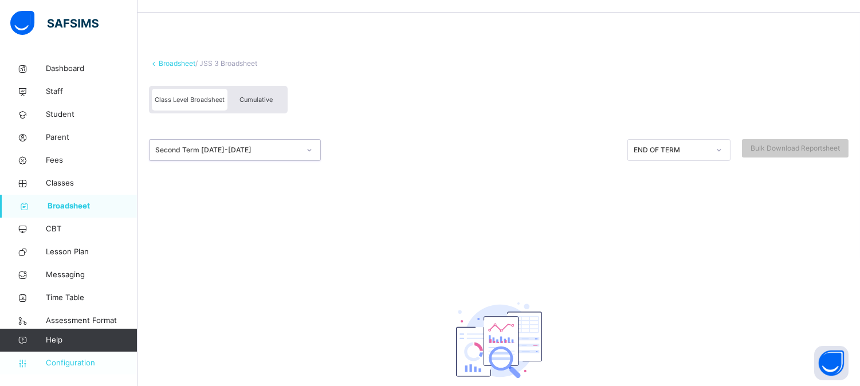
click at [72, 361] on span "Configuration" at bounding box center [91, 362] width 91 height 11
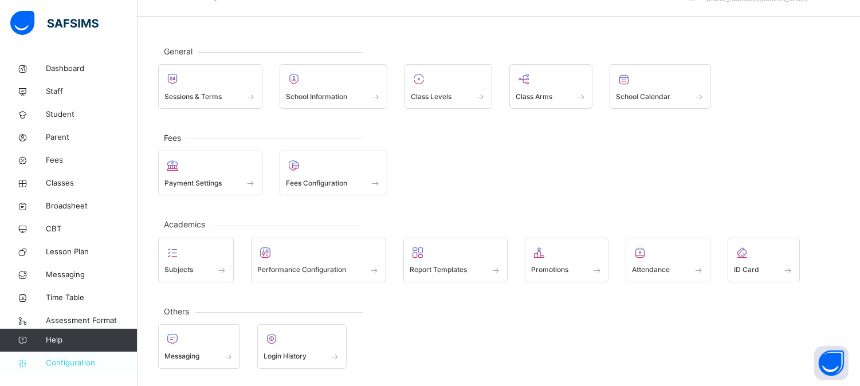
scroll to position [30, 0]
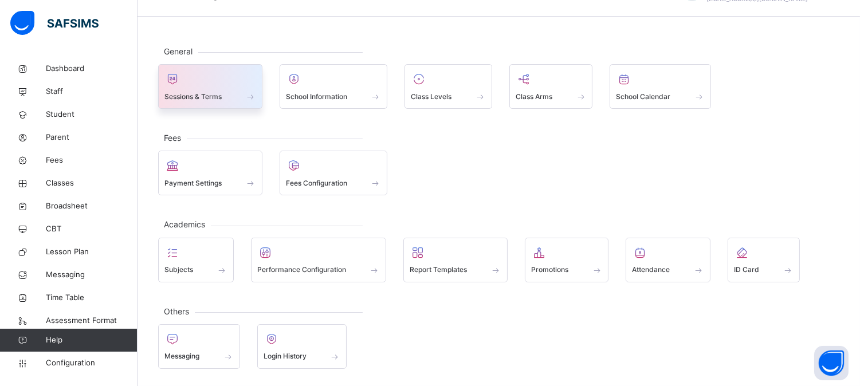
click at [224, 91] on div "Sessions & Terms" at bounding box center [210, 97] width 92 height 12
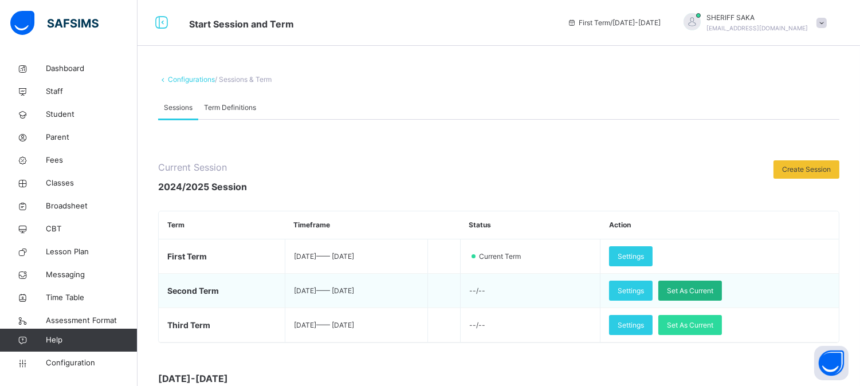
click at [713, 293] on span "Set As Current" at bounding box center [690, 291] width 46 height 10
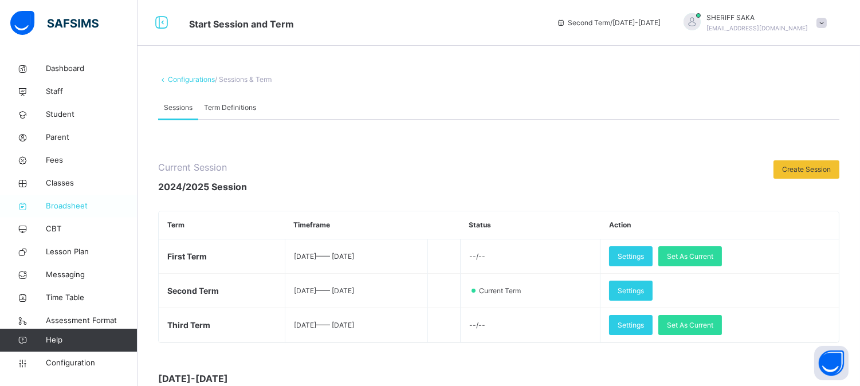
click at [60, 208] on span "Broadsheet" at bounding box center [92, 206] width 92 height 11
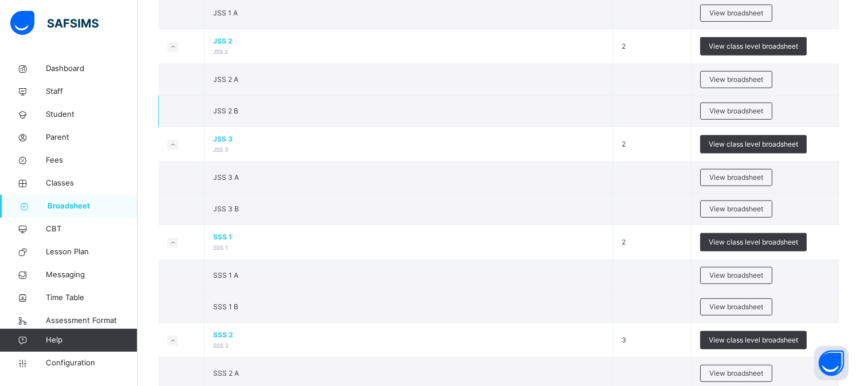
scroll to position [1082, 0]
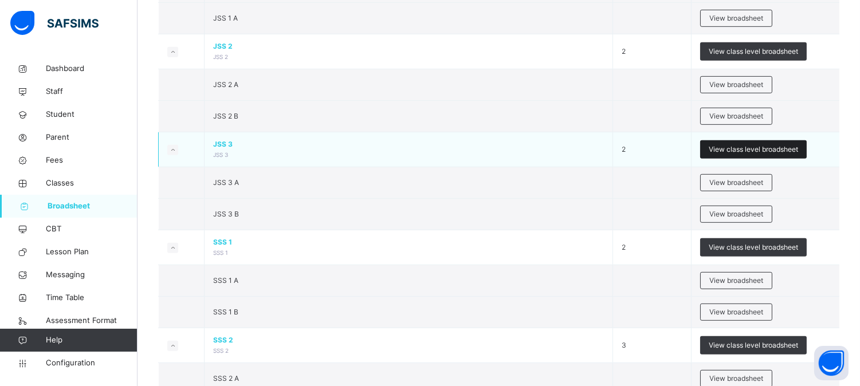
click at [760, 146] on span "View class level broadsheet" at bounding box center [753, 149] width 89 height 10
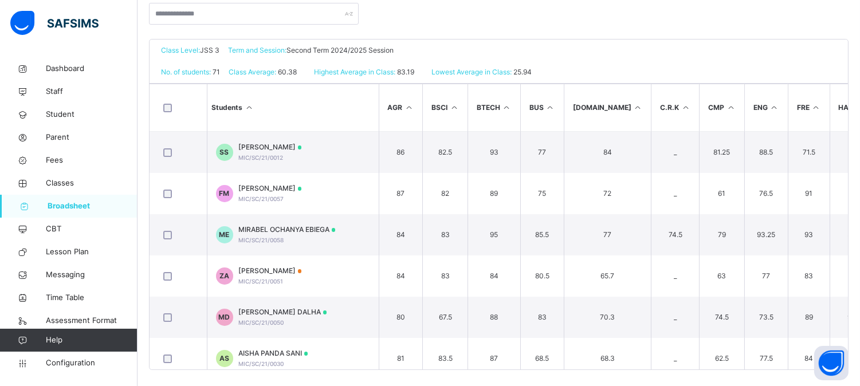
scroll to position [254, 0]
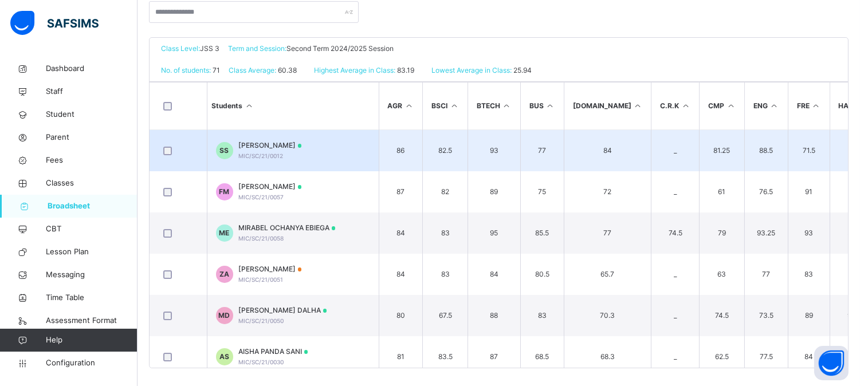
click at [454, 149] on td "82.5" at bounding box center [445, 151] width 45 height 42
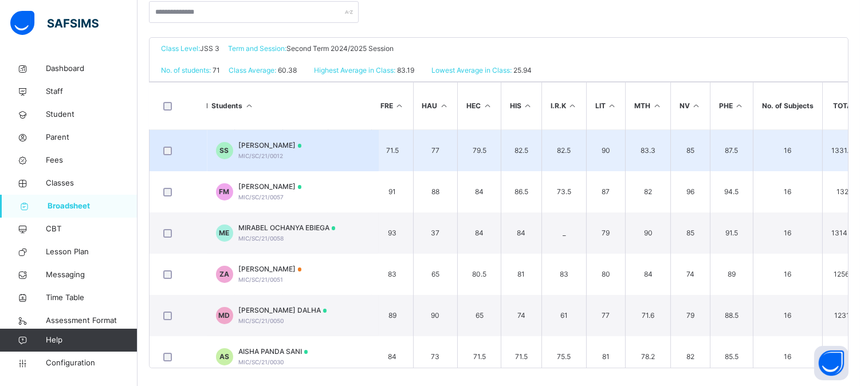
scroll to position [0, 530]
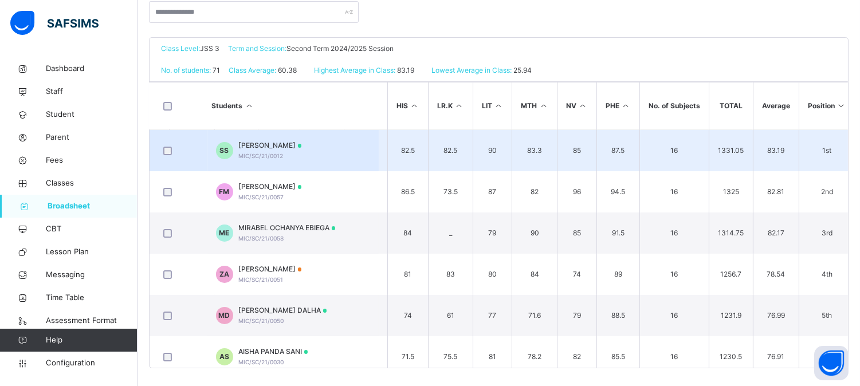
click at [302, 148] on span "[PERSON_NAME]" at bounding box center [270, 145] width 63 height 10
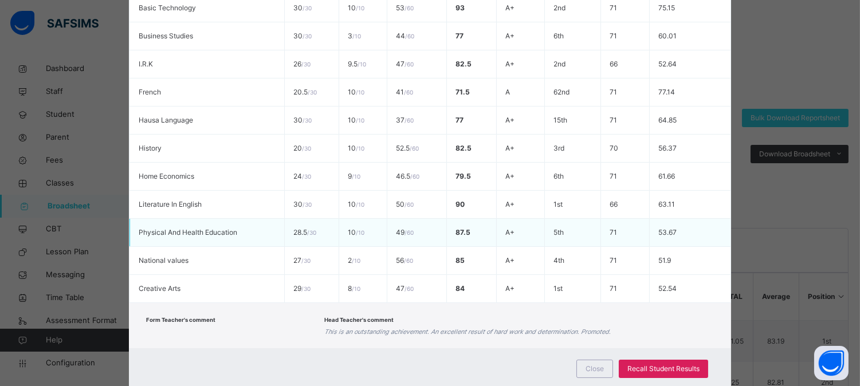
scroll to position [474, 0]
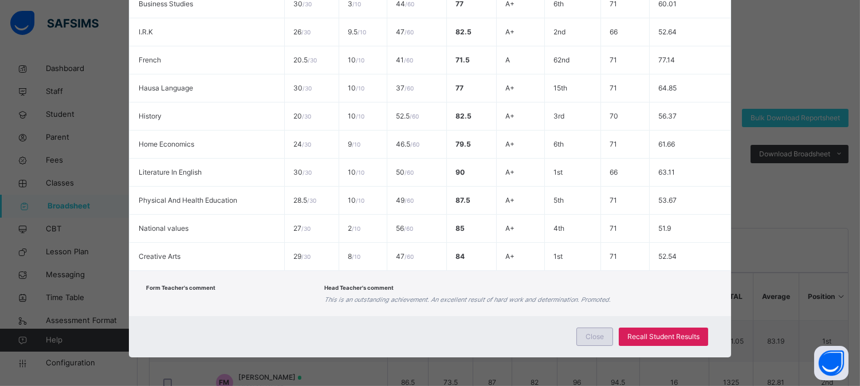
click at [597, 336] on span "Close" at bounding box center [594, 337] width 18 height 10
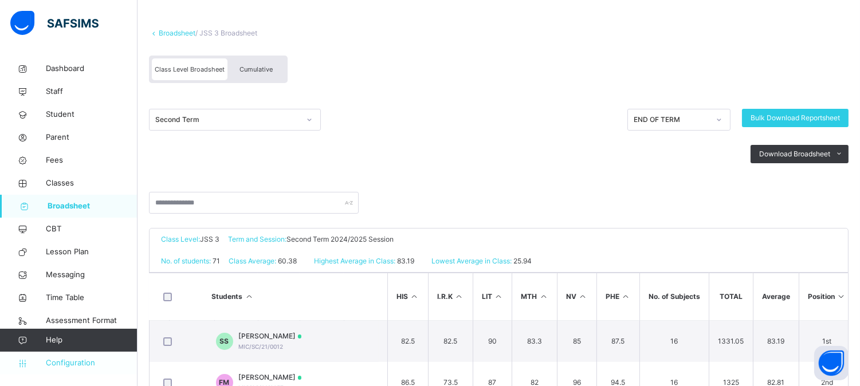
click at [67, 364] on span "Configuration" at bounding box center [91, 362] width 91 height 11
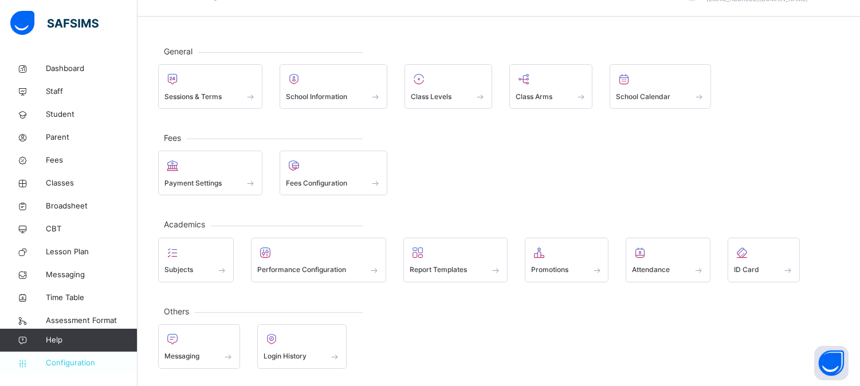
scroll to position [30, 0]
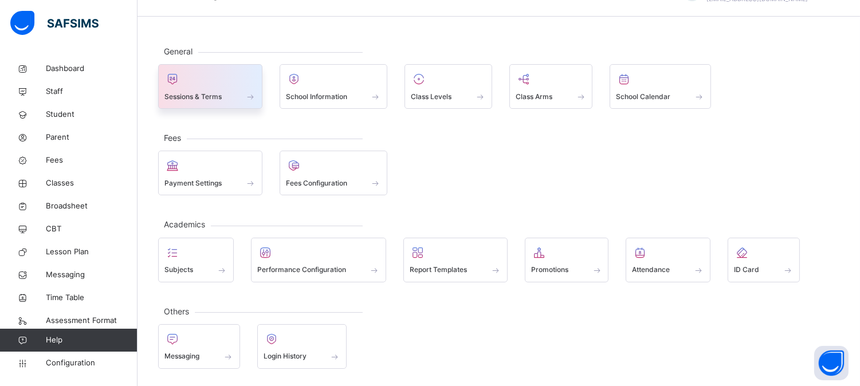
click at [225, 96] on div "Sessions & Terms" at bounding box center [210, 97] width 92 height 12
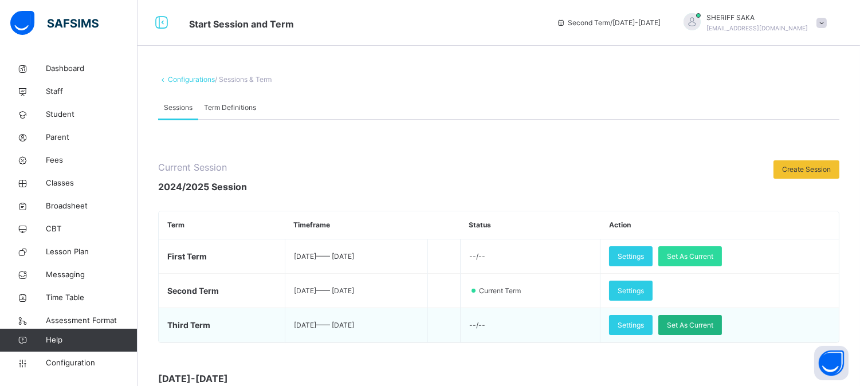
click at [713, 323] on span "Set As Current" at bounding box center [690, 325] width 46 height 10
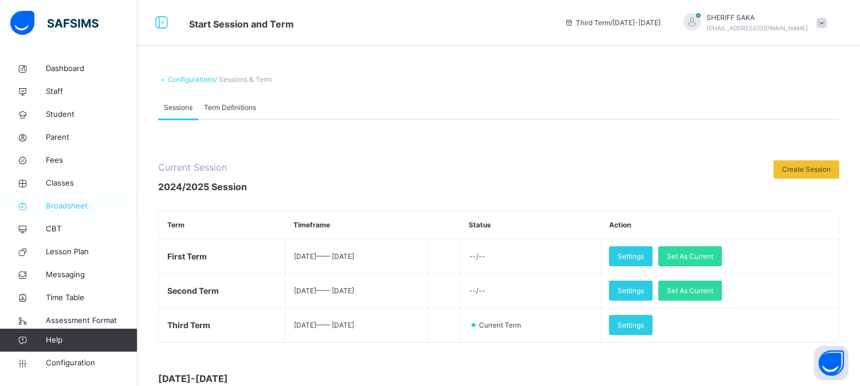
click at [66, 210] on span "Broadsheet" at bounding box center [92, 206] width 92 height 11
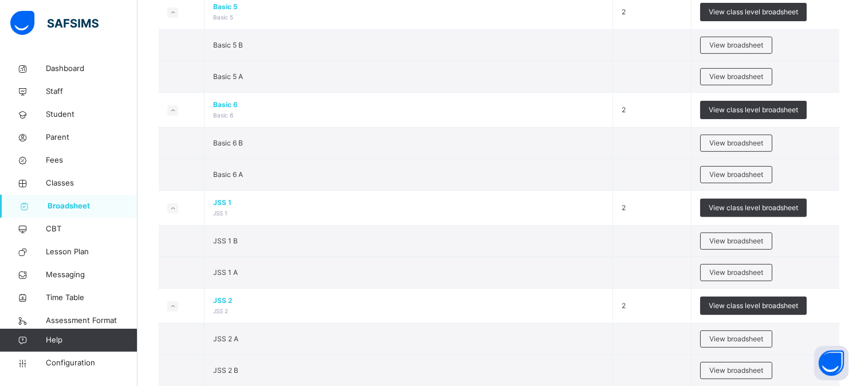
scroll to position [1018, 0]
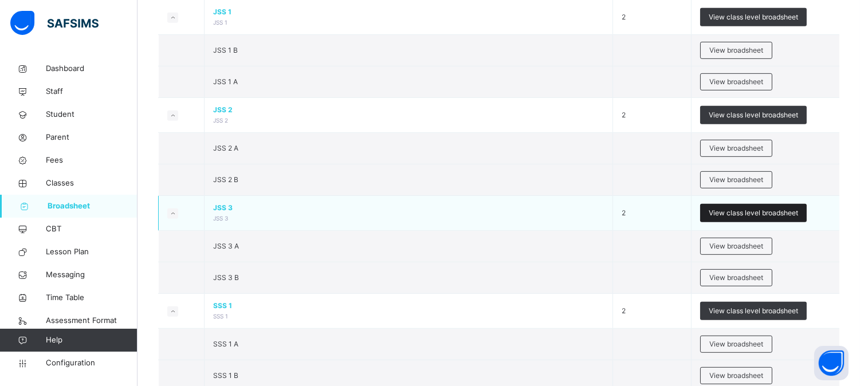
click at [753, 212] on span "View class level broadsheet" at bounding box center [753, 213] width 89 height 10
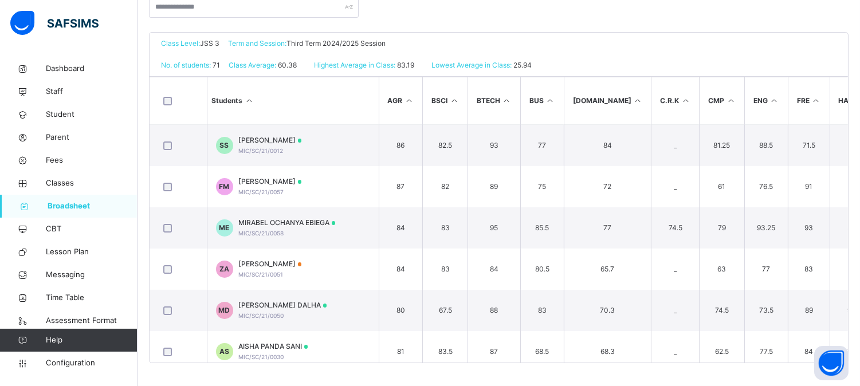
scroll to position [259, 0]
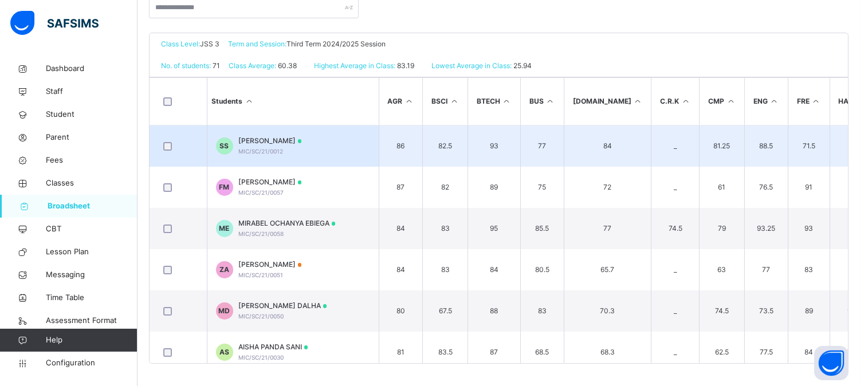
click at [273, 146] on div "SUFYAN IMAM [PERSON_NAME]/SC/21/0012" at bounding box center [270, 146] width 63 height 21
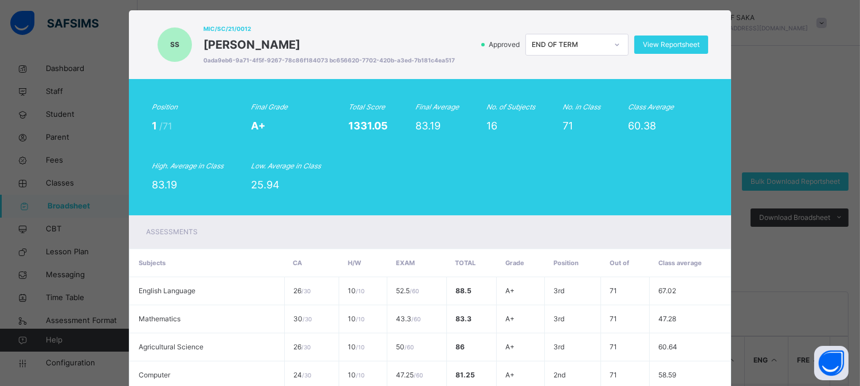
scroll to position [0, 0]
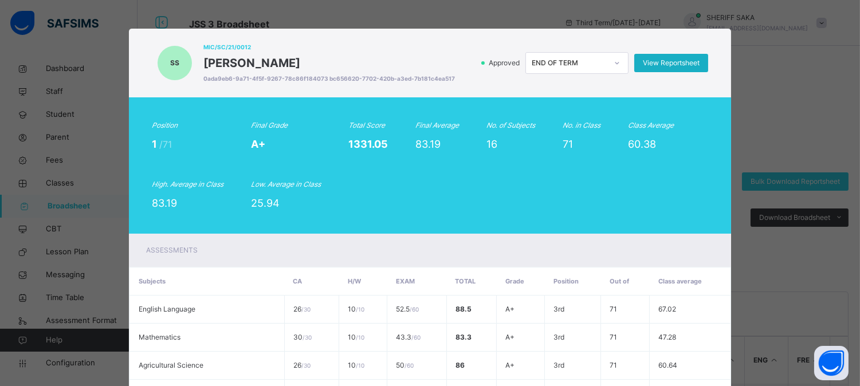
click at [678, 65] on span "View Reportsheet" at bounding box center [671, 63] width 57 height 10
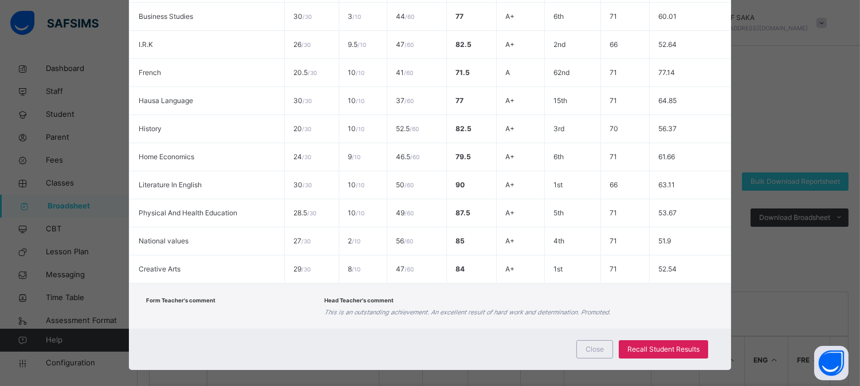
scroll to position [474, 0]
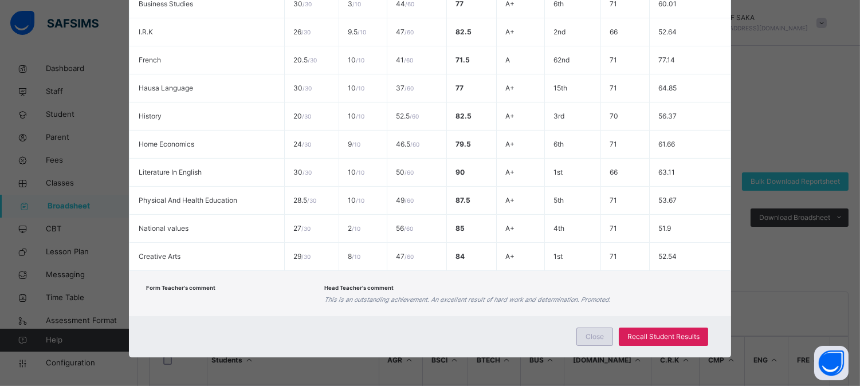
click at [591, 337] on span "Close" at bounding box center [594, 337] width 18 height 10
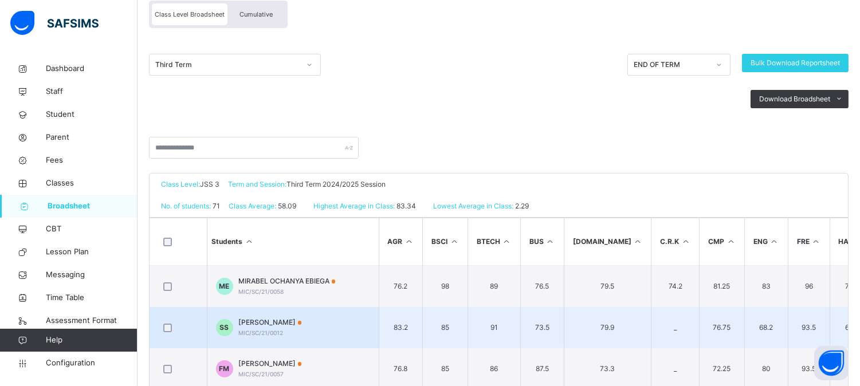
scroll to position [127, 0]
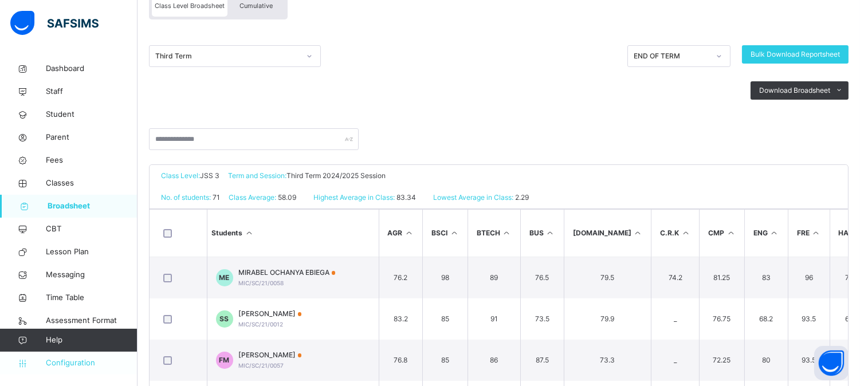
click at [78, 360] on span "Configuration" at bounding box center [91, 362] width 91 height 11
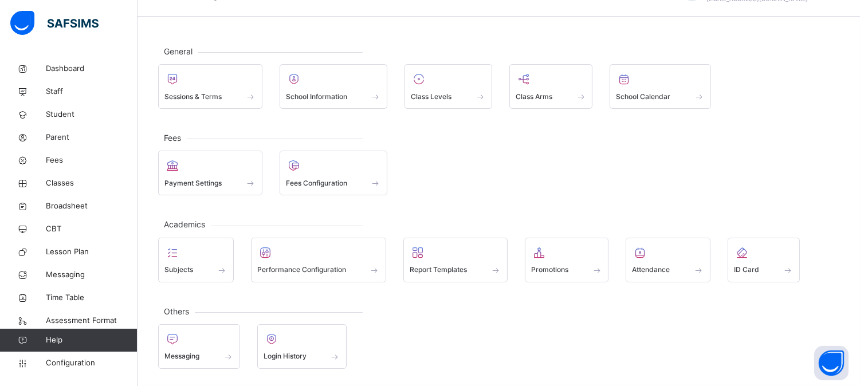
scroll to position [30, 0]
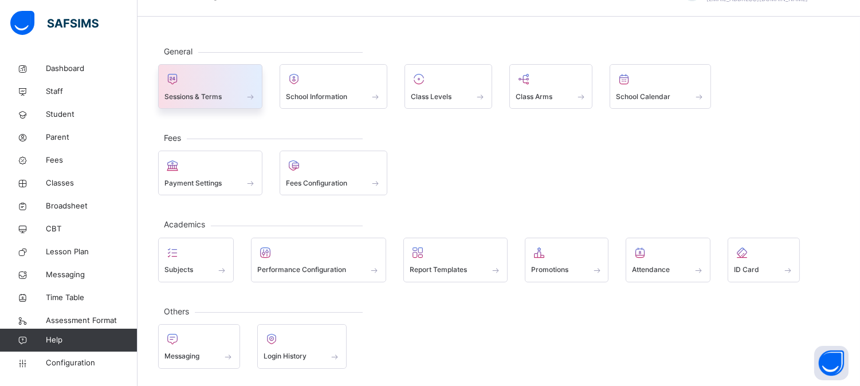
click at [213, 92] on span "Sessions & Terms" at bounding box center [192, 97] width 57 height 10
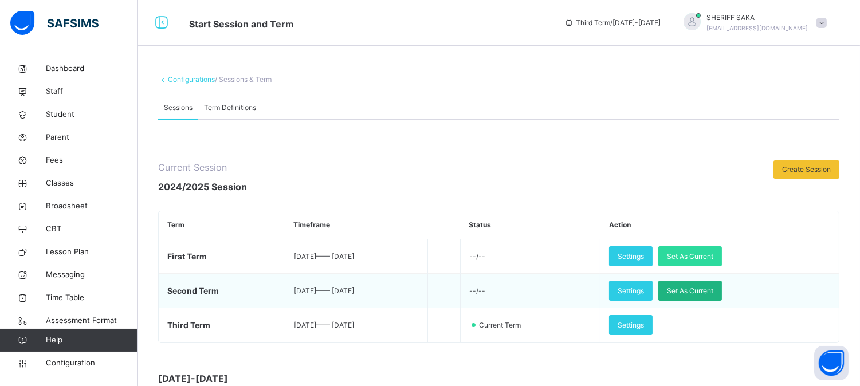
click at [707, 289] on span "Set As Current" at bounding box center [690, 291] width 46 height 10
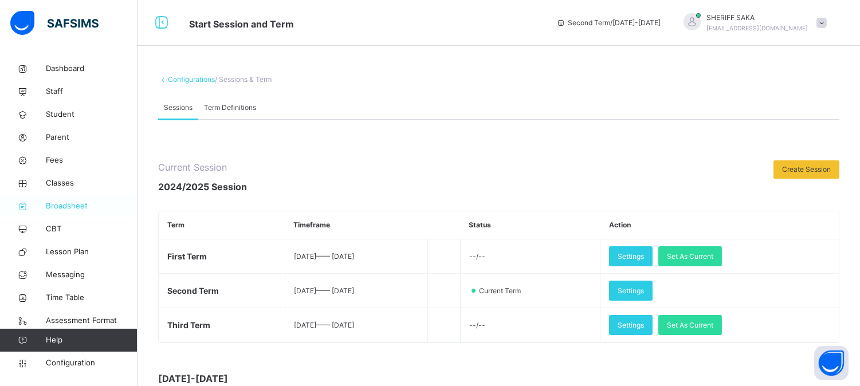
click at [70, 206] on span "Broadsheet" at bounding box center [92, 206] width 92 height 11
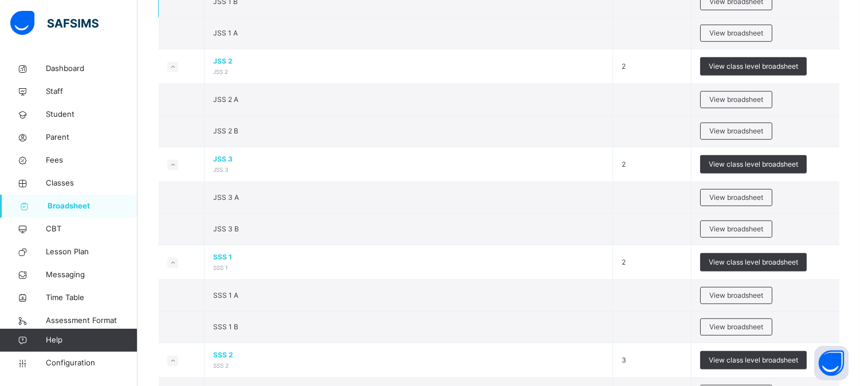
scroll to position [1146, 0]
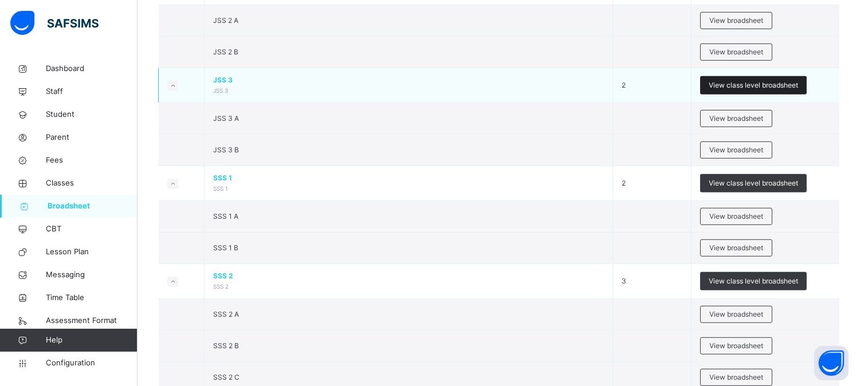
click at [732, 87] on span "View class level broadsheet" at bounding box center [753, 85] width 89 height 10
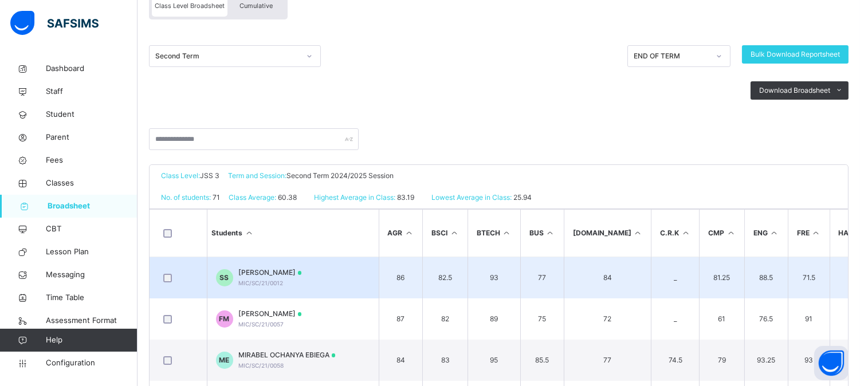
click at [302, 275] on span "[PERSON_NAME]" at bounding box center [270, 273] width 63 height 10
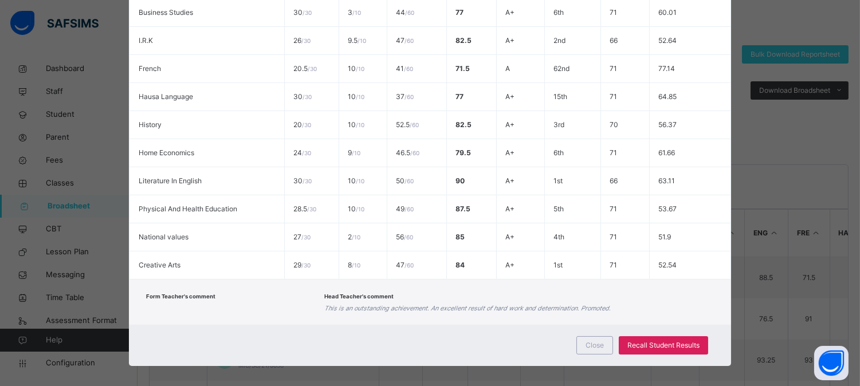
scroll to position [474, 0]
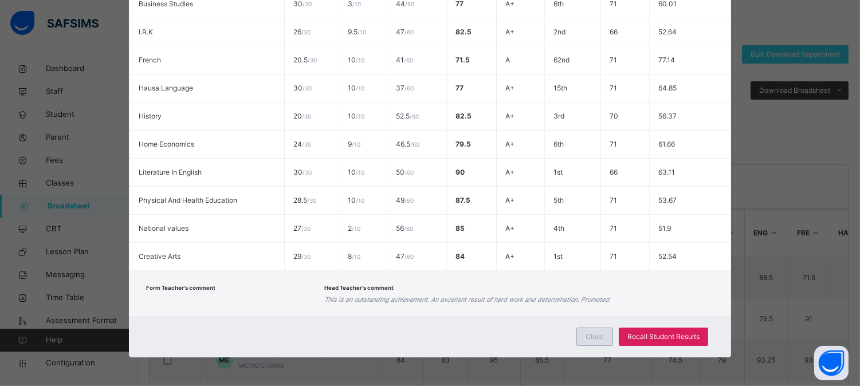
click at [600, 334] on span "Close" at bounding box center [594, 337] width 18 height 10
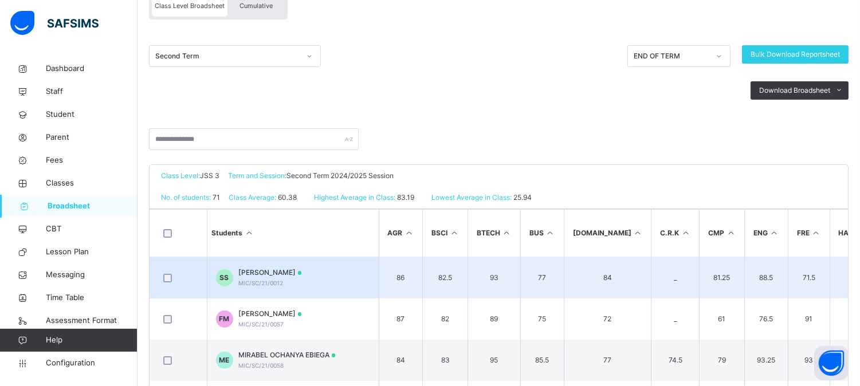
click at [433, 280] on td "82.5" at bounding box center [445, 278] width 45 height 42
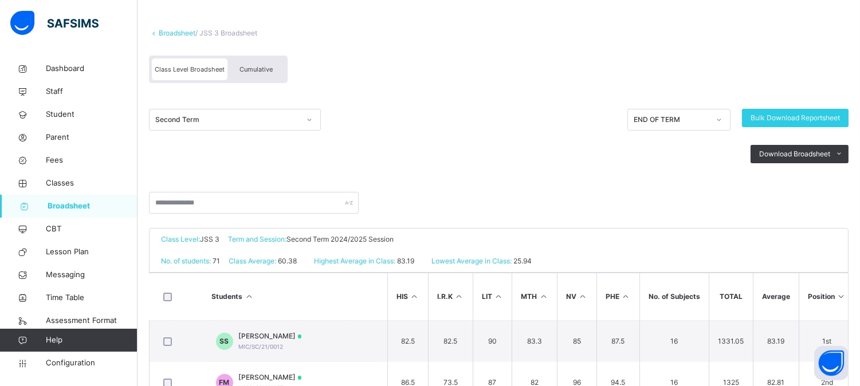
scroll to position [0, 0]
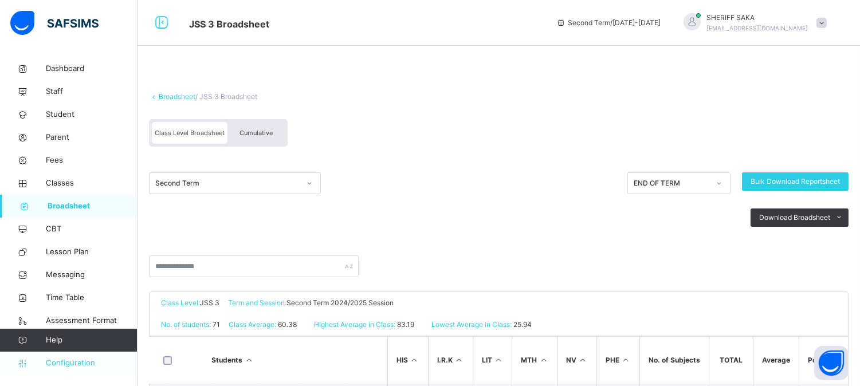
click at [82, 362] on span "Configuration" at bounding box center [91, 362] width 91 height 11
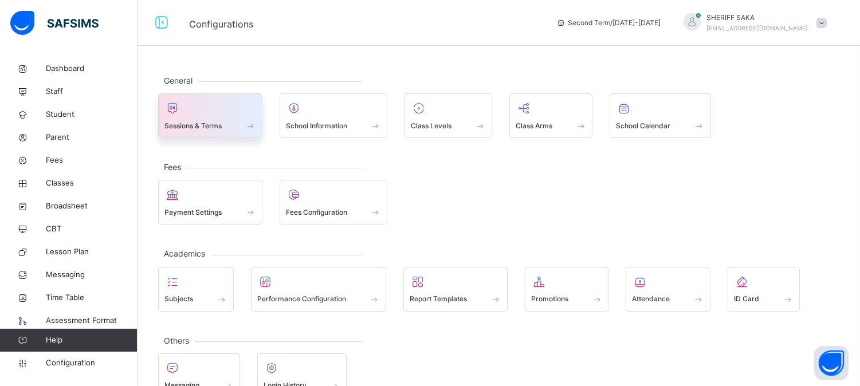
click at [217, 121] on span "Sessions & Terms" at bounding box center [192, 126] width 57 height 10
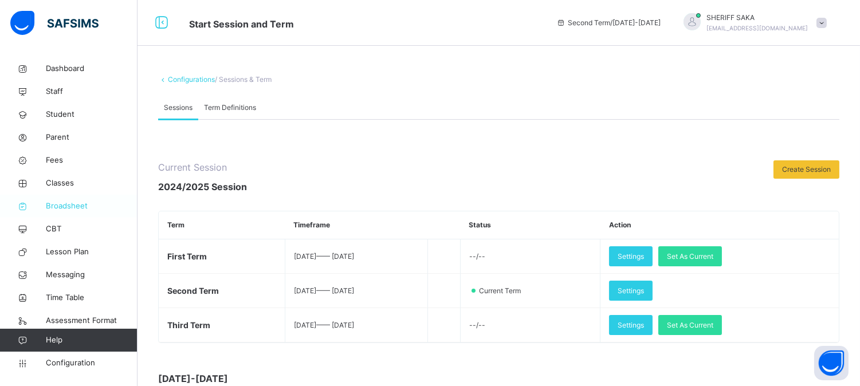
click at [82, 202] on span "Broadsheet" at bounding box center [92, 206] width 92 height 11
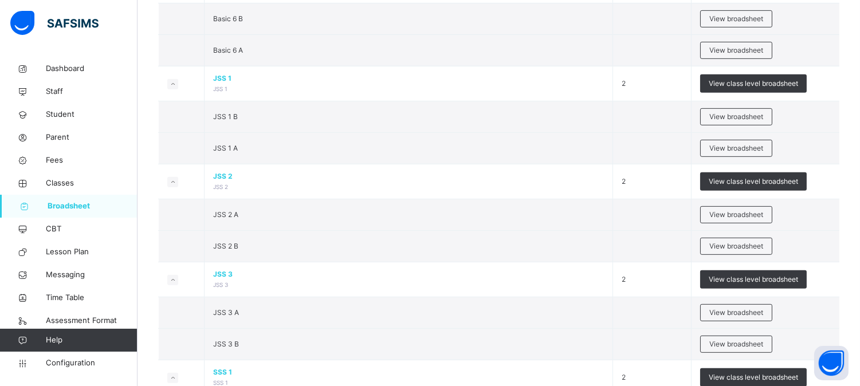
scroll to position [954, 0]
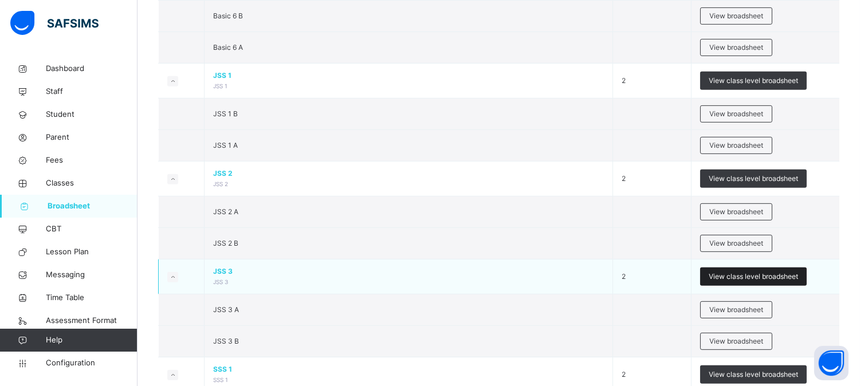
click at [736, 281] on span "View class level broadsheet" at bounding box center [753, 277] width 89 height 10
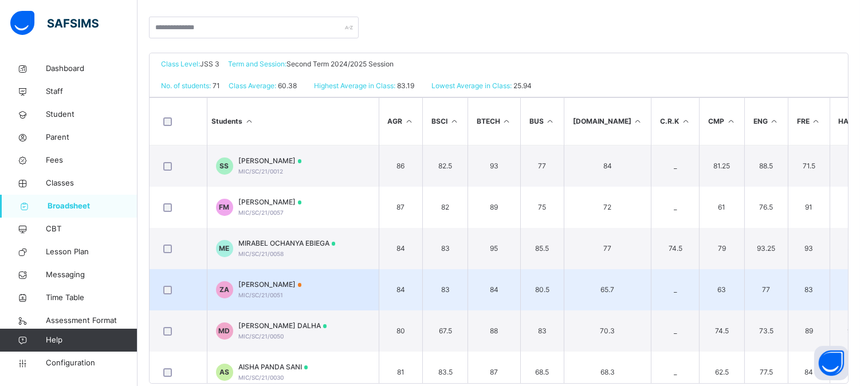
scroll to position [254, 0]
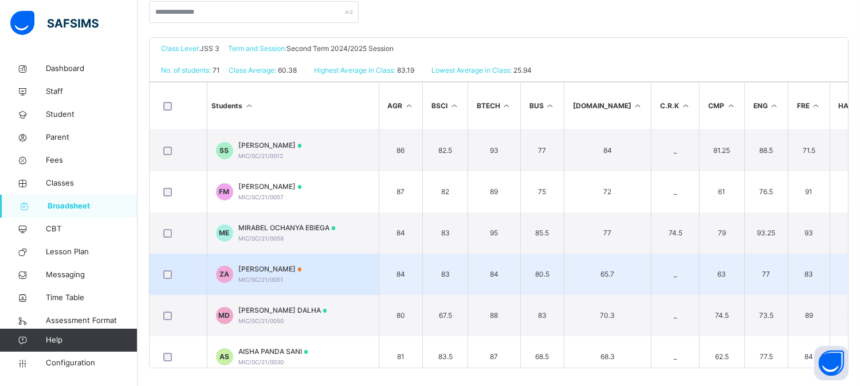
click at [268, 272] on span "[PERSON_NAME]" at bounding box center [270, 269] width 63 height 10
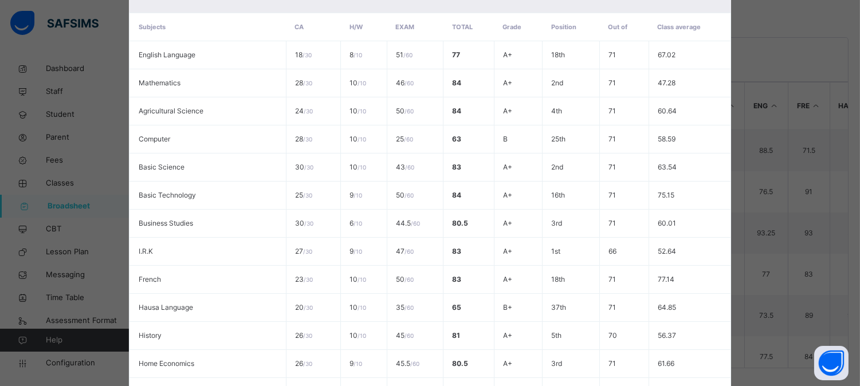
scroll to position [474, 0]
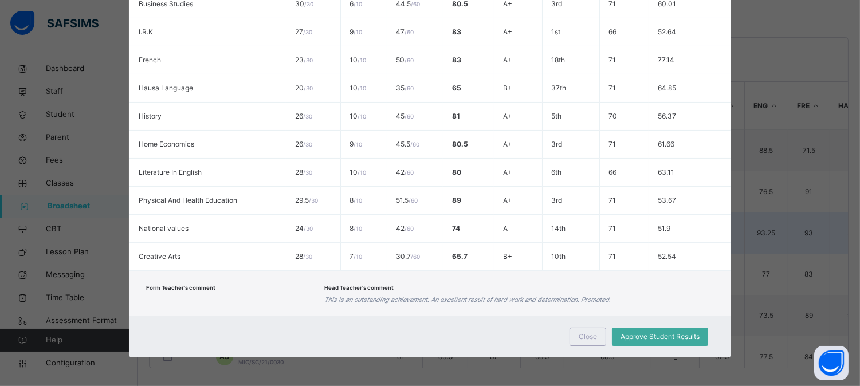
click at [585, 332] on span "Close" at bounding box center [588, 337] width 18 height 10
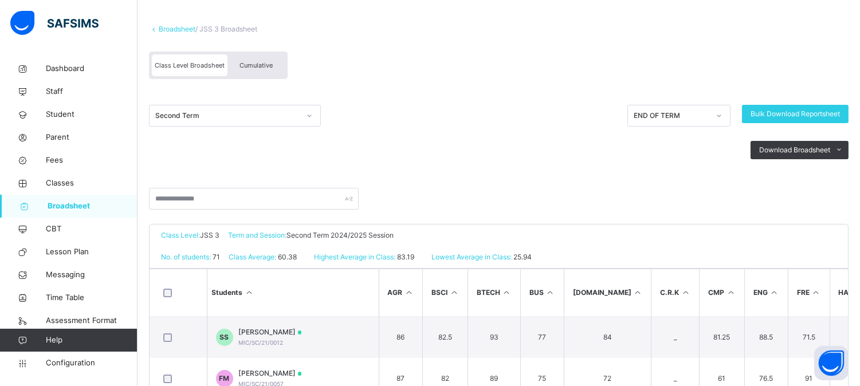
scroll to position [64, 0]
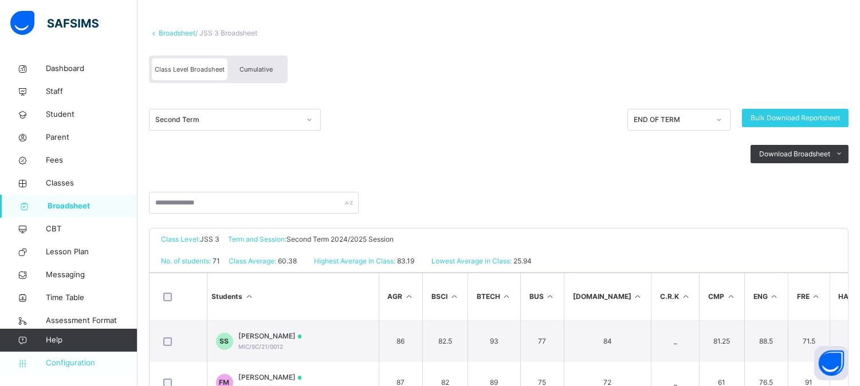
click at [72, 367] on span "Configuration" at bounding box center [91, 362] width 91 height 11
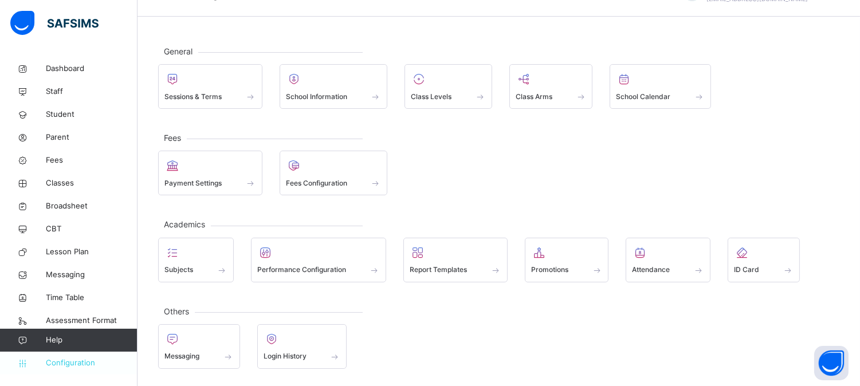
scroll to position [30, 0]
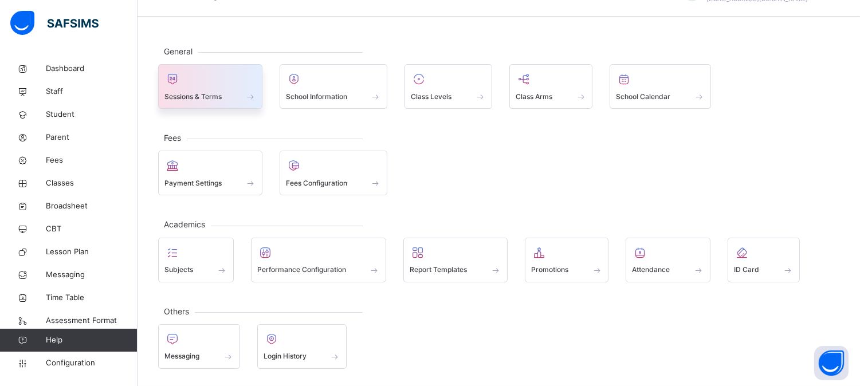
click at [212, 88] on span at bounding box center [210, 89] width 92 height 3
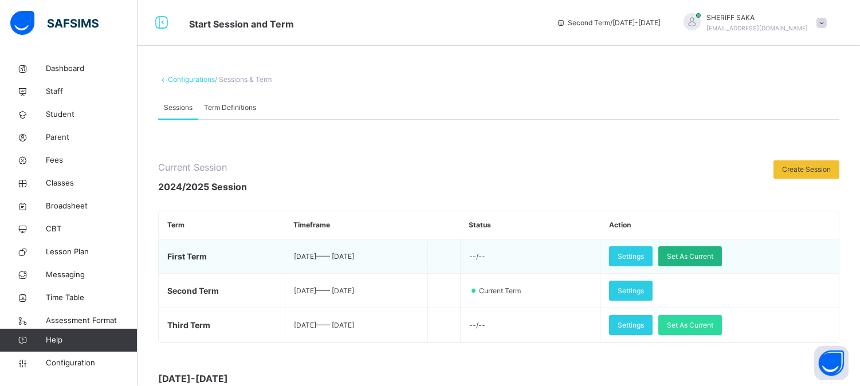
click at [713, 254] on span "Set As Current" at bounding box center [690, 256] width 46 height 10
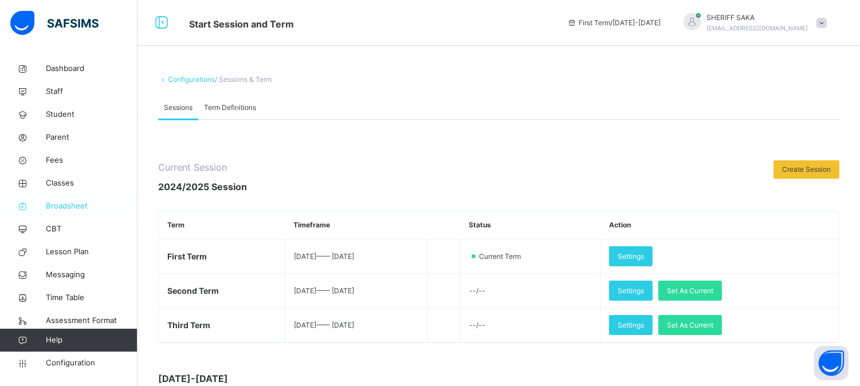
click at [82, 206] on span "Broadsheet" at bounding box center [92, 206] width 92 height 11
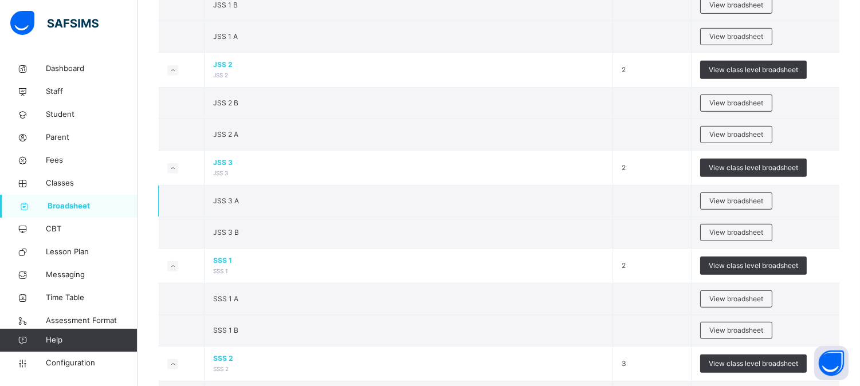
scroll to position [1082, 0]
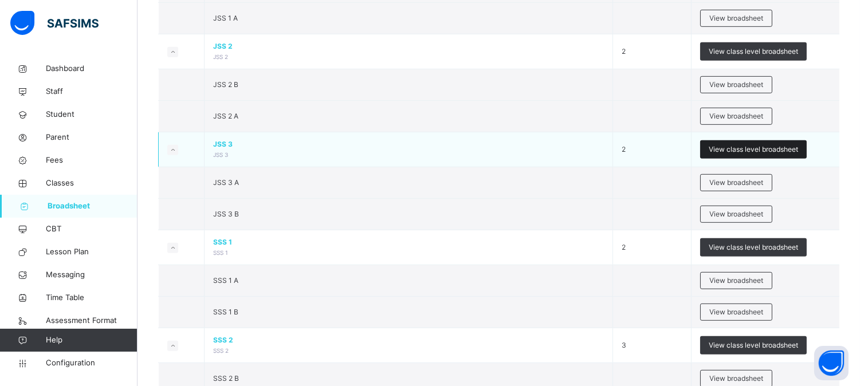
click at [742, 151] on span "View class level broadsheet" at bounding box center [753, 149] width 89 height 10
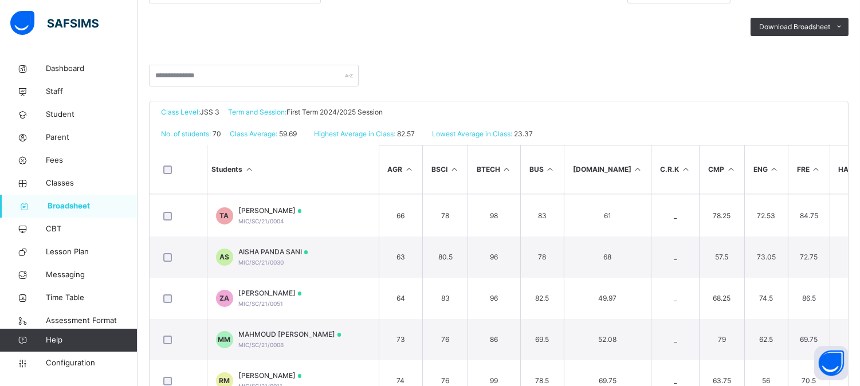
scroll to position [382, 0]
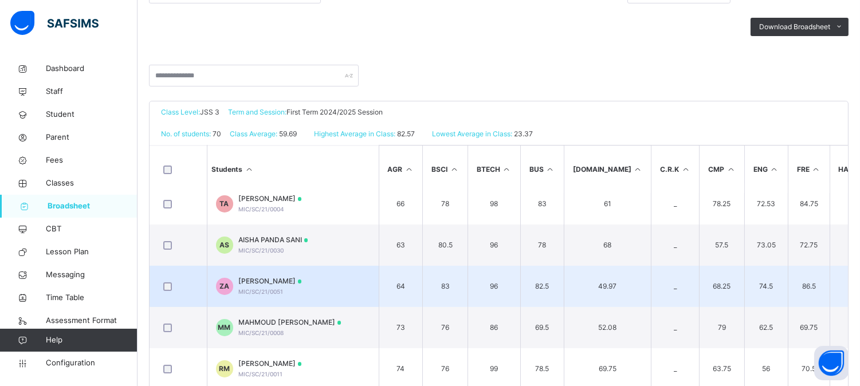
click at [318, 282] on td "ZA [PERSON_NAME] MIC/SC/21/0051" at bounding box center [293, 286] width 172 height 41
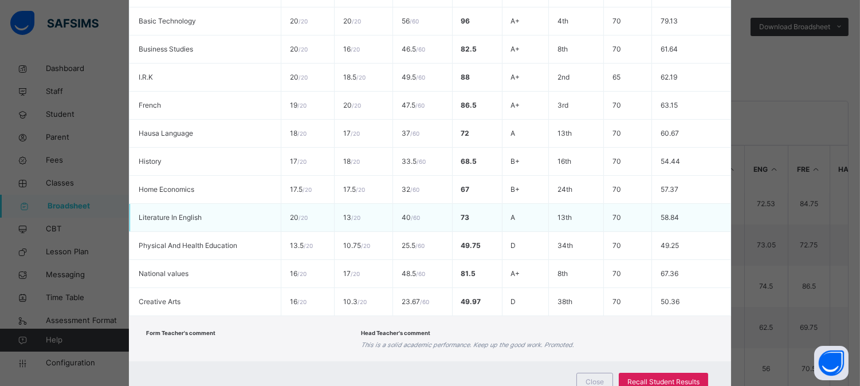
scroll to position [474, 0]
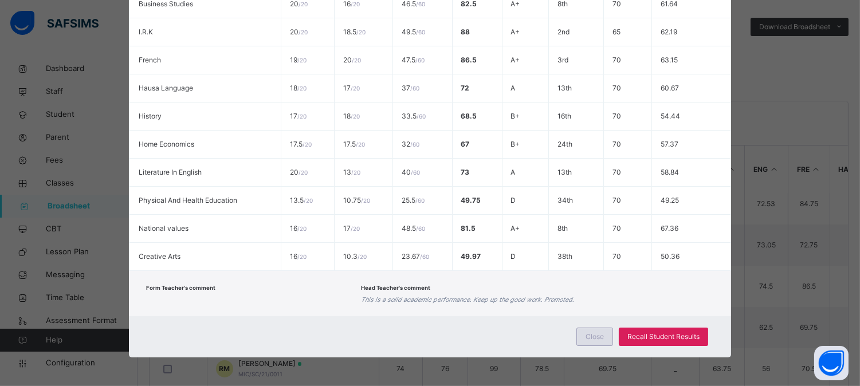
click at [592, 332] on span "Close" at bounding box center [594, 337] width 18 height 10
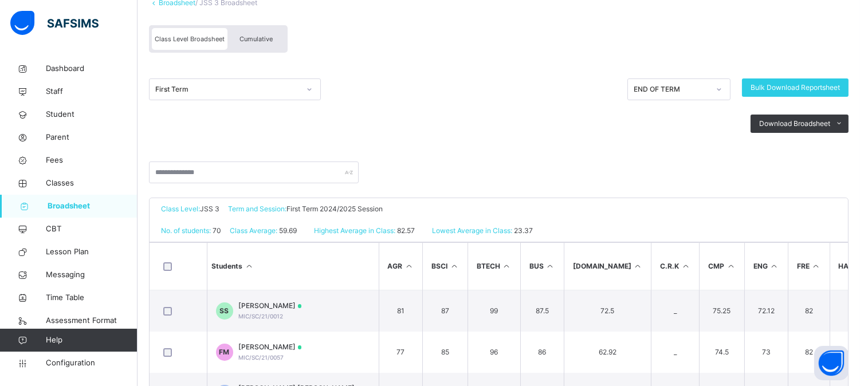
scroll to position [254, 0]
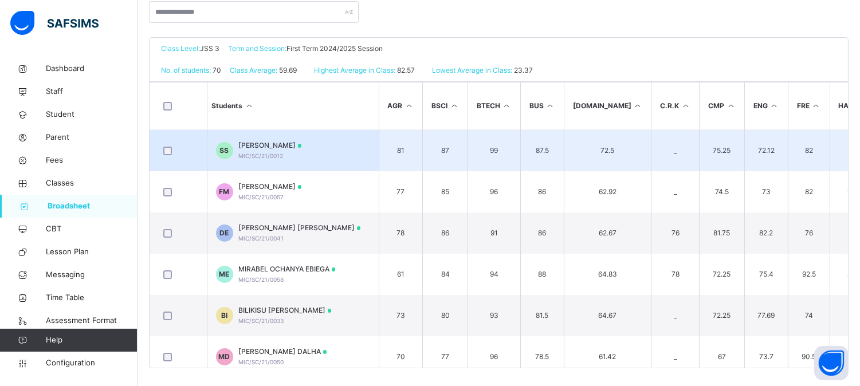
click at [349, 147] on td "SS [PERSON_NAME] MIC/SC/21/0012" at bounding box center [293, 151] width 172 height 42
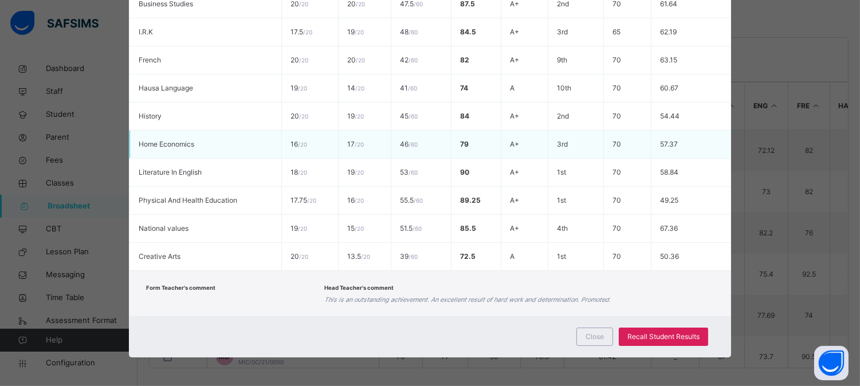
scroll to position [259, 0]
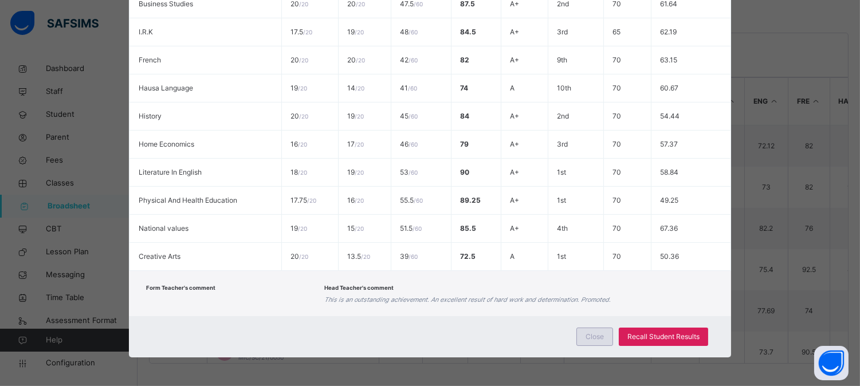
click at [599, 340] on span "Close" at bounding box center [594, 337] width 18 height 10
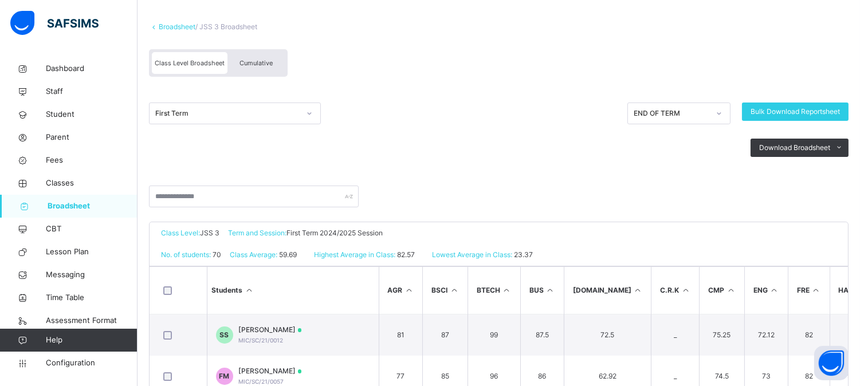
scroll to position [68, 0]
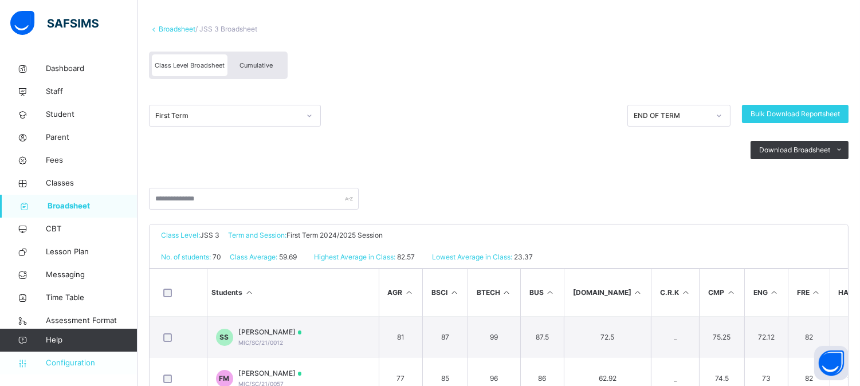
click at [77, 365] on span "Configuration" at bounding box center [91, 362] width 91 height 11
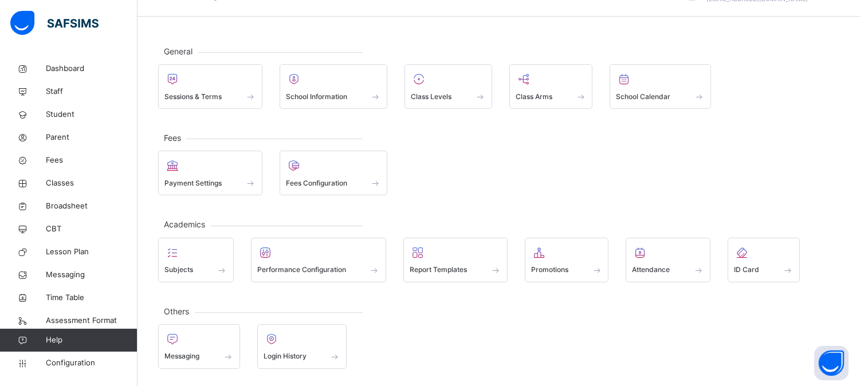
scroll to position [30, 0]
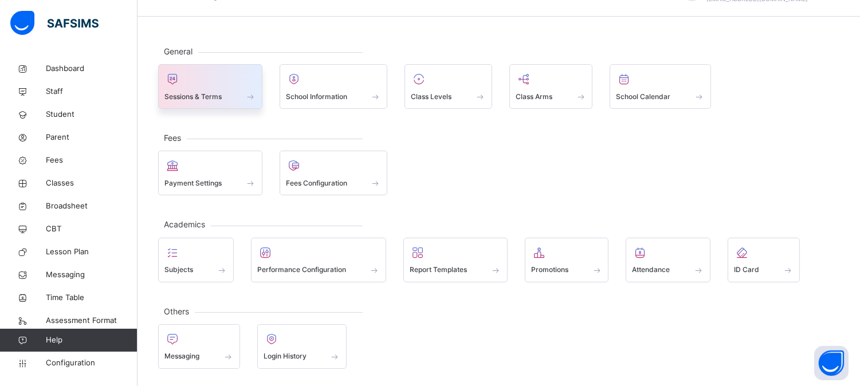
click at [205, 92] on span "Sessions & Terms" at bounding box center [192, 97] width 57 height 10
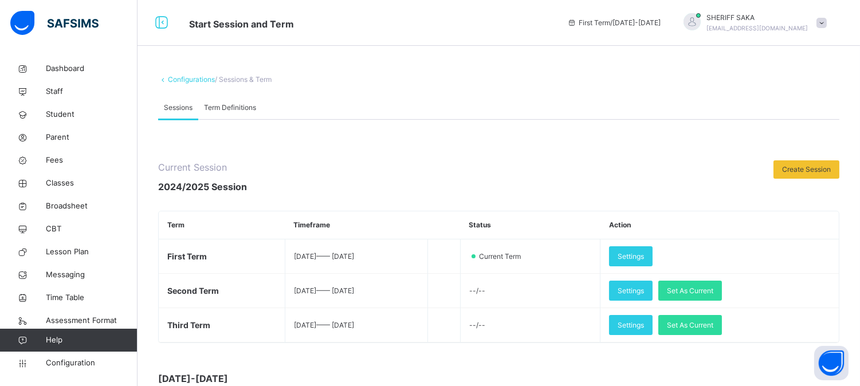
scroll to position [64, 0]
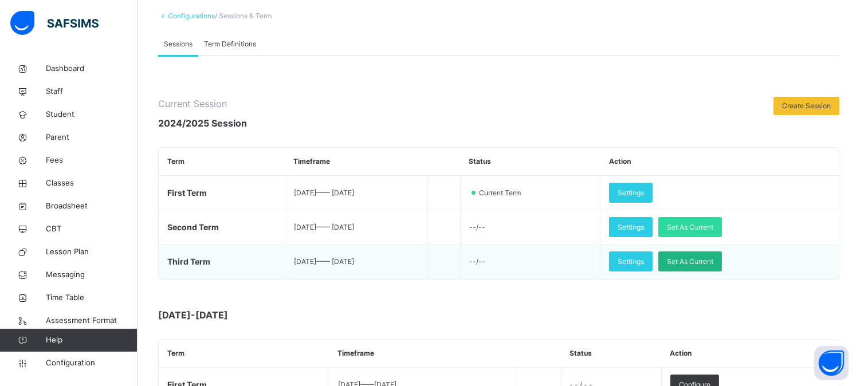
click at [713, 261] on span "Set As Current" at bounding box center [690, 262] width 46 height 10
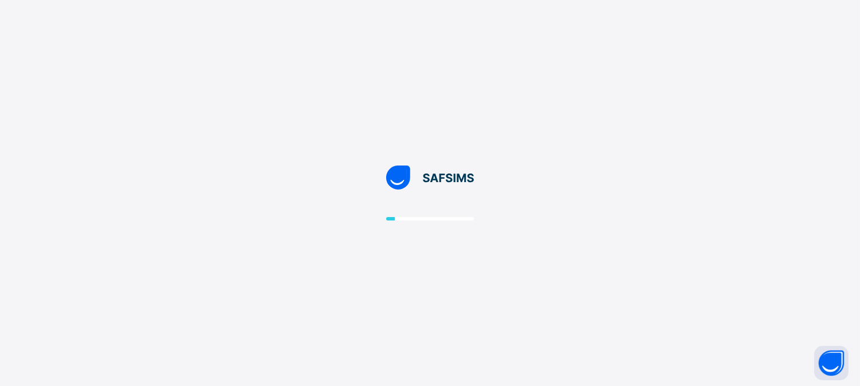
scroll to position [0, 0]
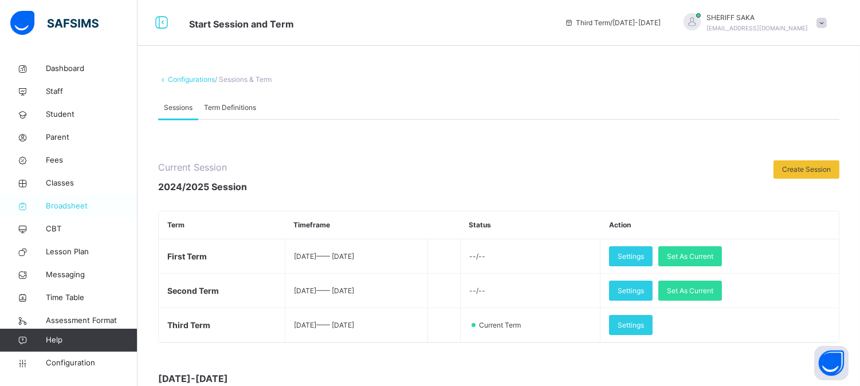
click at [74, 206] on span "Broadsheet" at bounding box center [92, 206] width 92 height 11
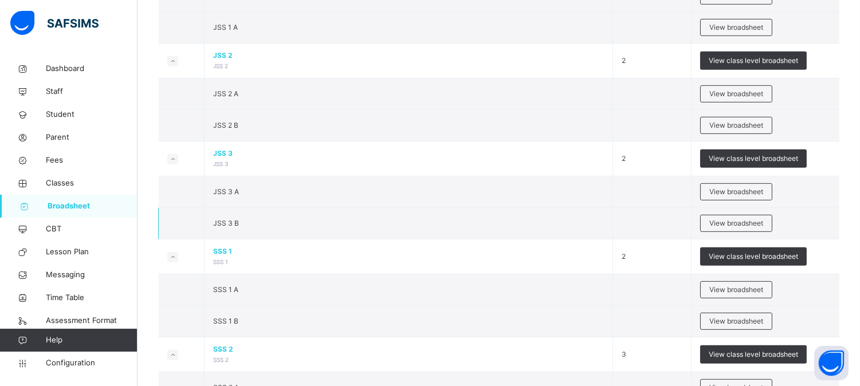
scroll to position [1082, 0]
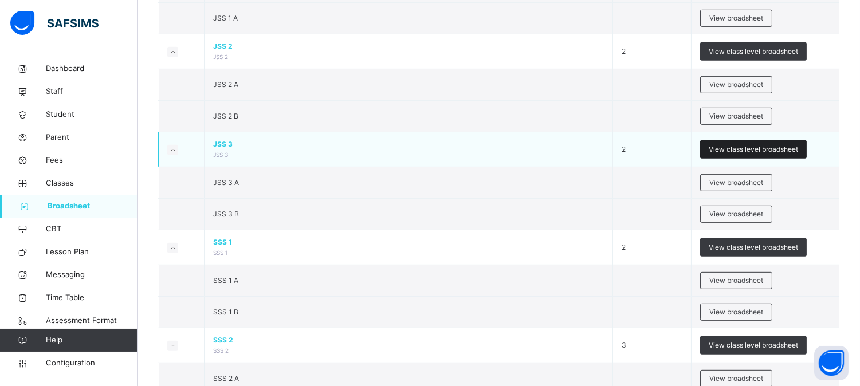
click at [755, 150] on span "View class level broadsheet" at bounding box center [753, 149] width 89 height 10
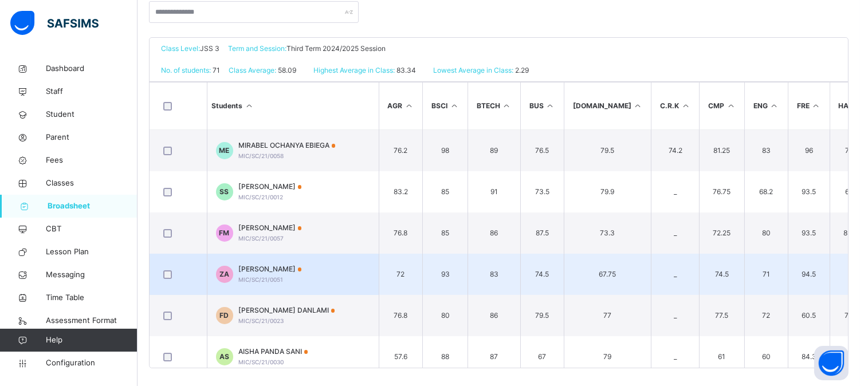
click at [302, 265] on span "[PERSON_NAME]" at bounding box center [270, 269] width 63 height 10
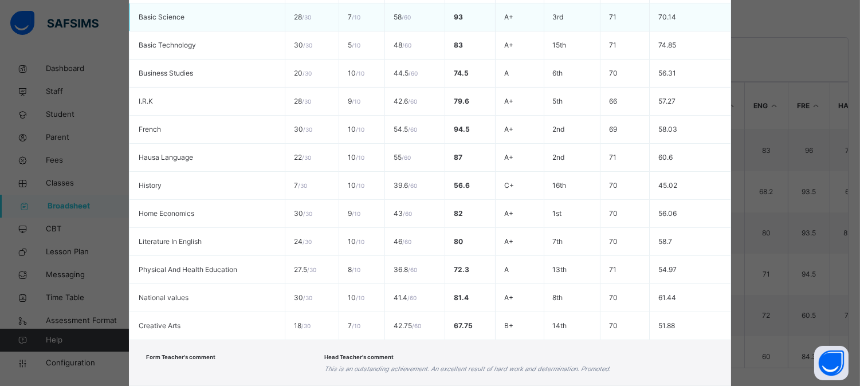
scroll to position [474, 0]
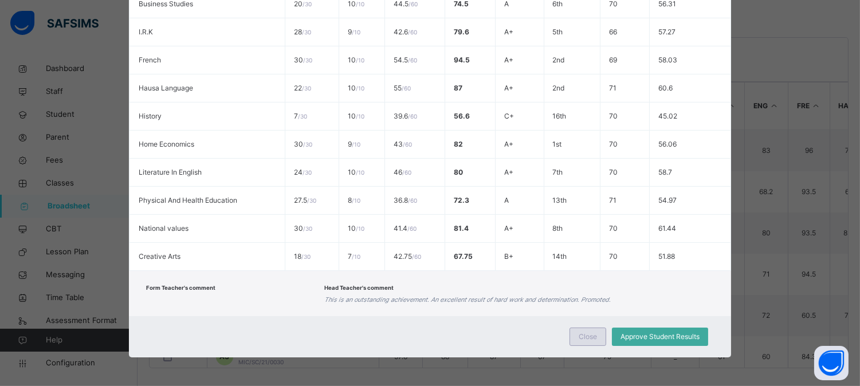
click at [583, 338] on span "Close" at bounding box center [588, 337] width 18 height 10
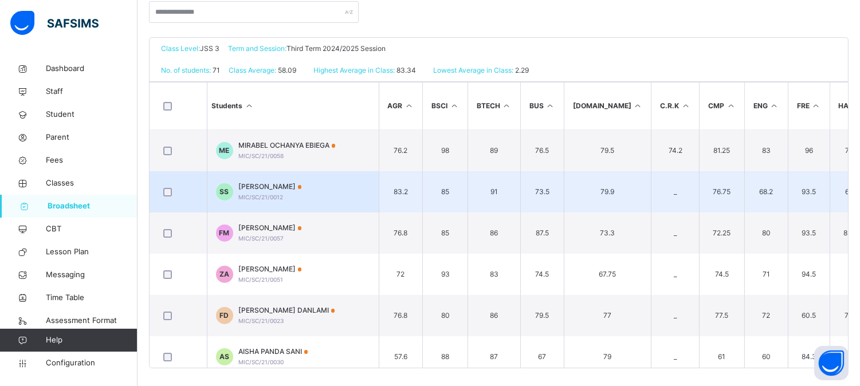
click at [302, 188] on span "[PERSON_NAME]" at bounding box center [270, 187] width 63 height 10
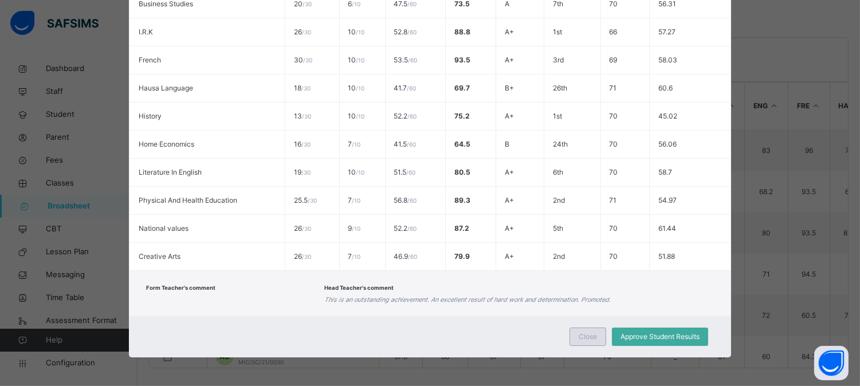
click at [583, 335] on span "Close" at bounding box center [588, 337] width 18 height 10
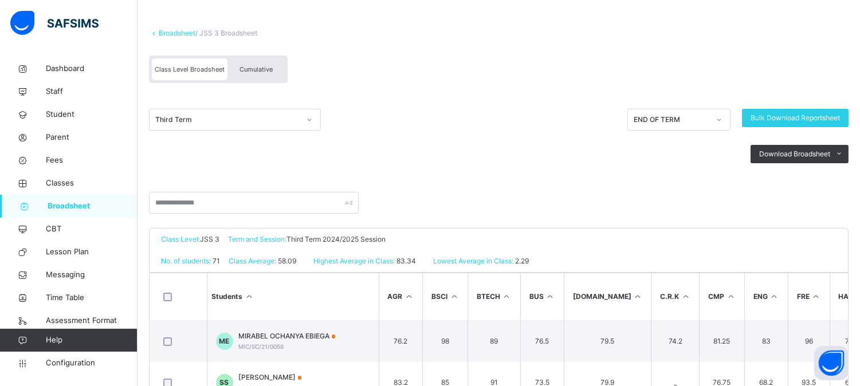
scroll to position [0, 0]
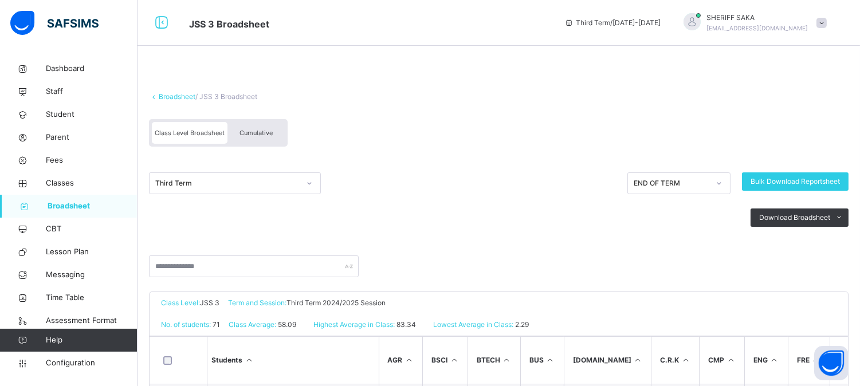
click at [261, 133] on span "Cumulative" at bounding box center [255, 133] width 33 height 8
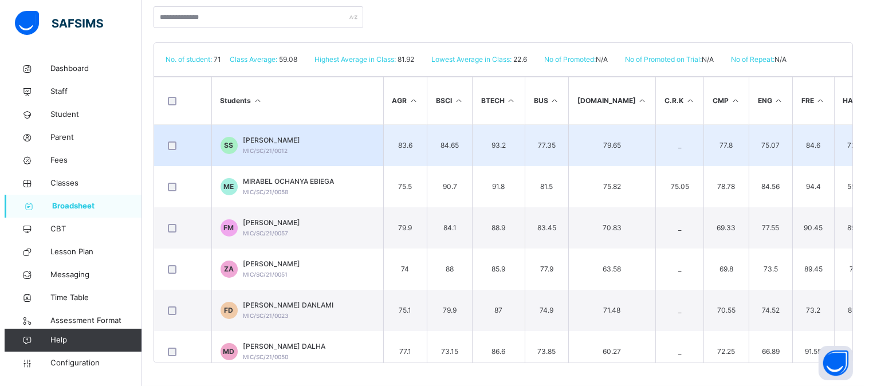
scroll to position [165, 0]
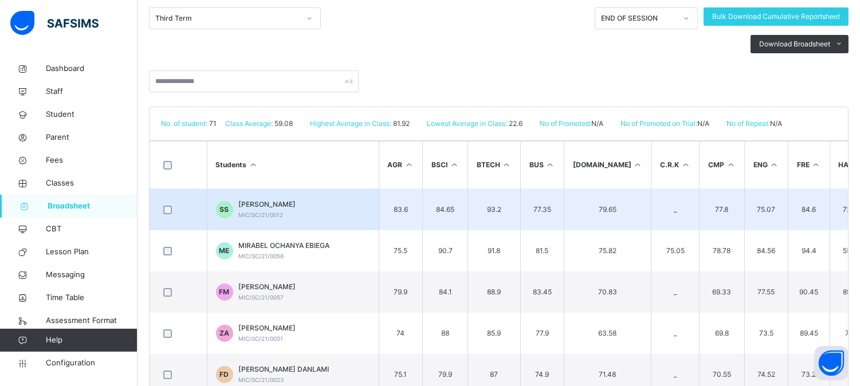
click at [332, 213] on td "SS [PERSON_NAME] MIC/SC/21/0012" at bounding box center [293, 210] width 172 height 42
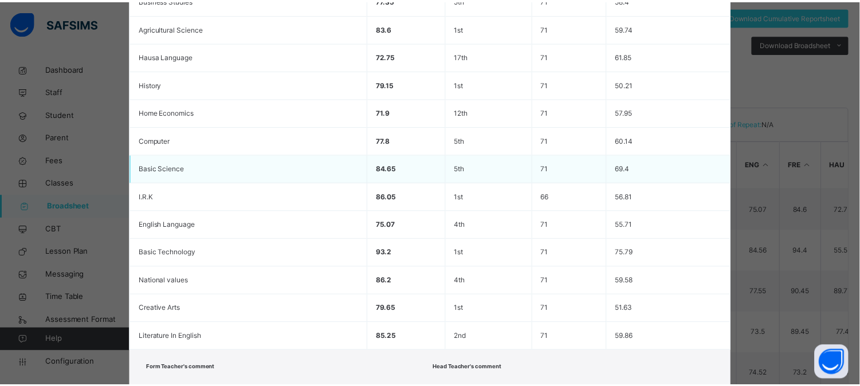
scroll to position [465, 0]
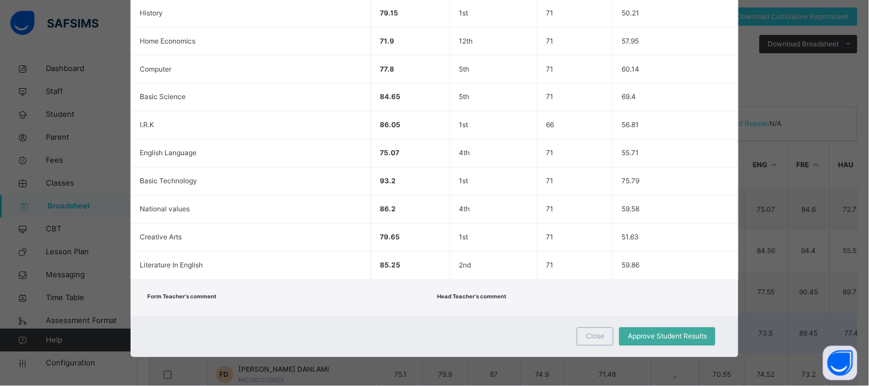
click at [586, 338] on span "Close" at bounding box center [595, 337] width 18 height 10
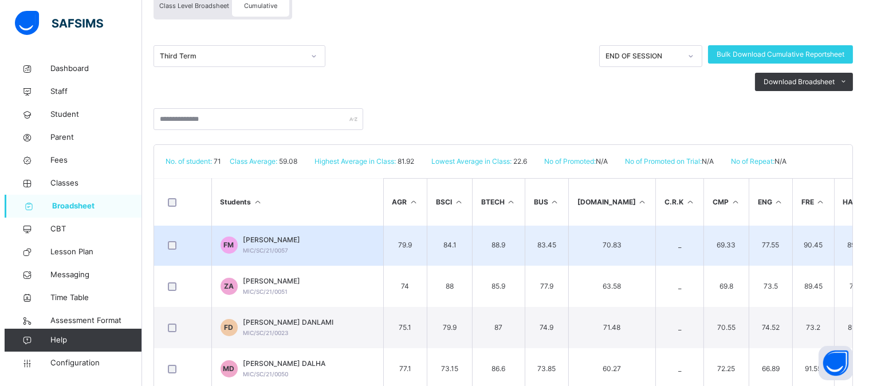
scroll to position [64, 0]
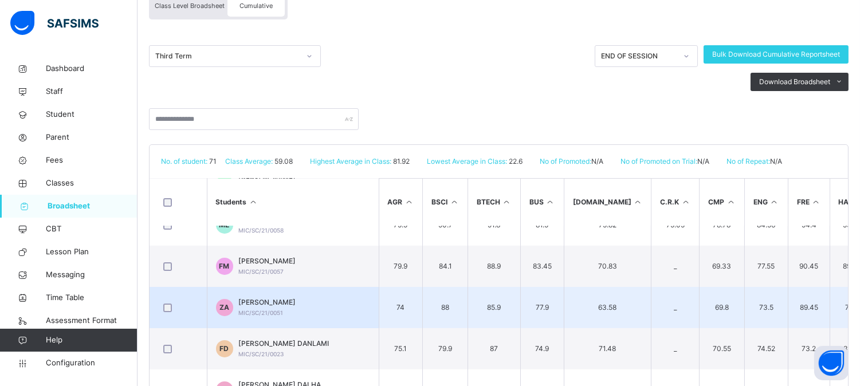
click at [289, 306] on span "[PERSON_NAME]" at bounding box center [267, 302] width 57 height 10
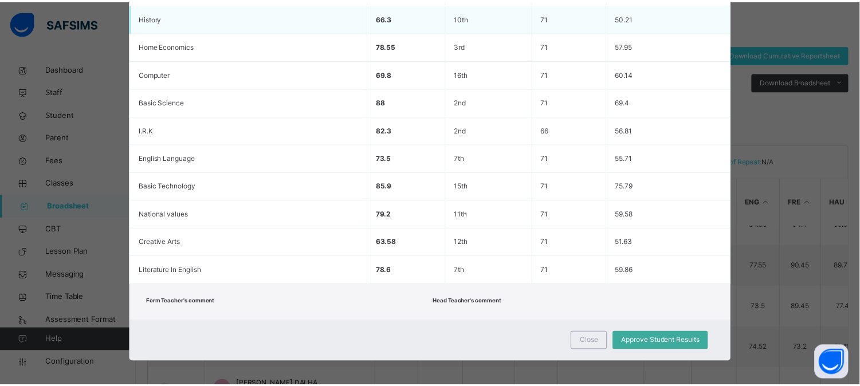
scroll to position [465, 0]
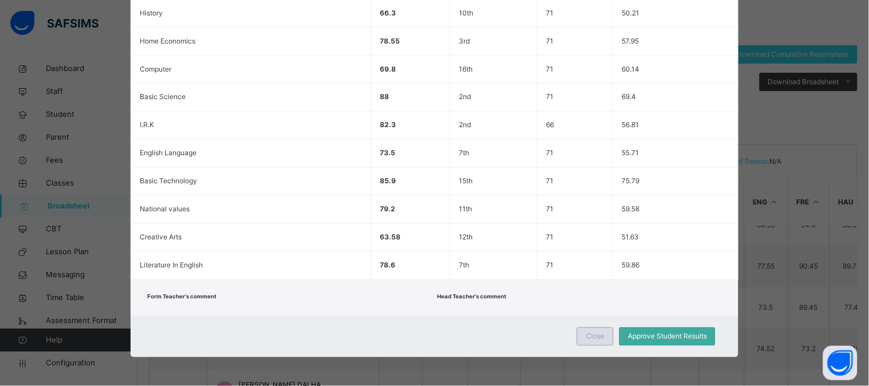
click at [593, 329] on div "Close" at bounding box center [595, 337] width 37 height 18
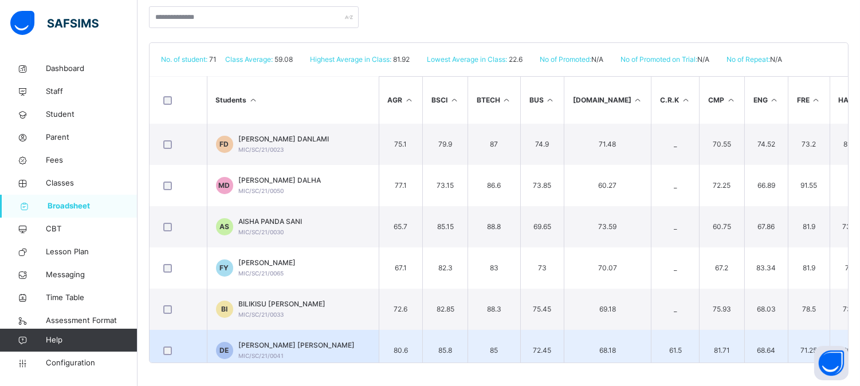
scroll to position [191, 0]
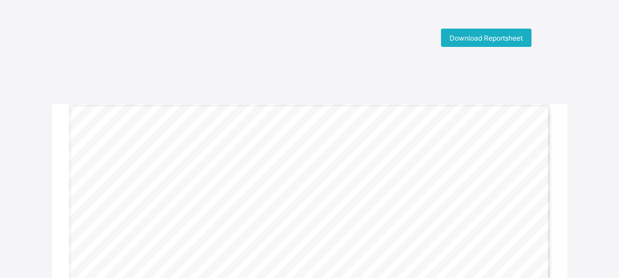
click at [493, 36] on span "Download Reportsheet" at bounding box center [486, 38] width 73 height 9
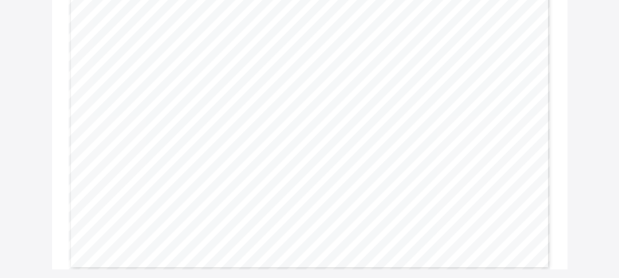
scroll to position [183, 0]
